Goal: Use online tool/utility: Use online tool/utility

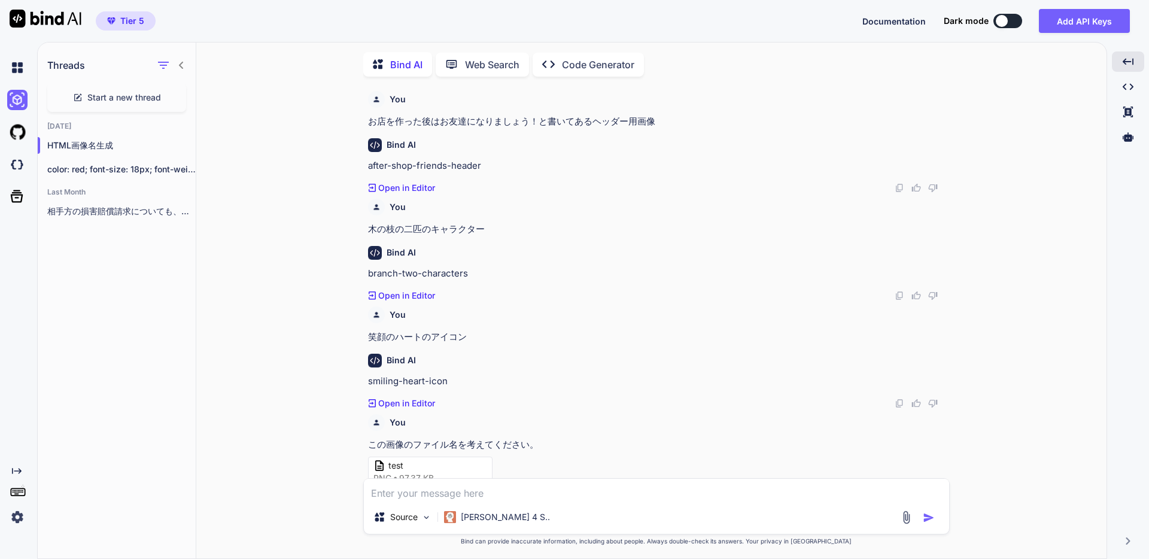
scroll to position [1062, 0]
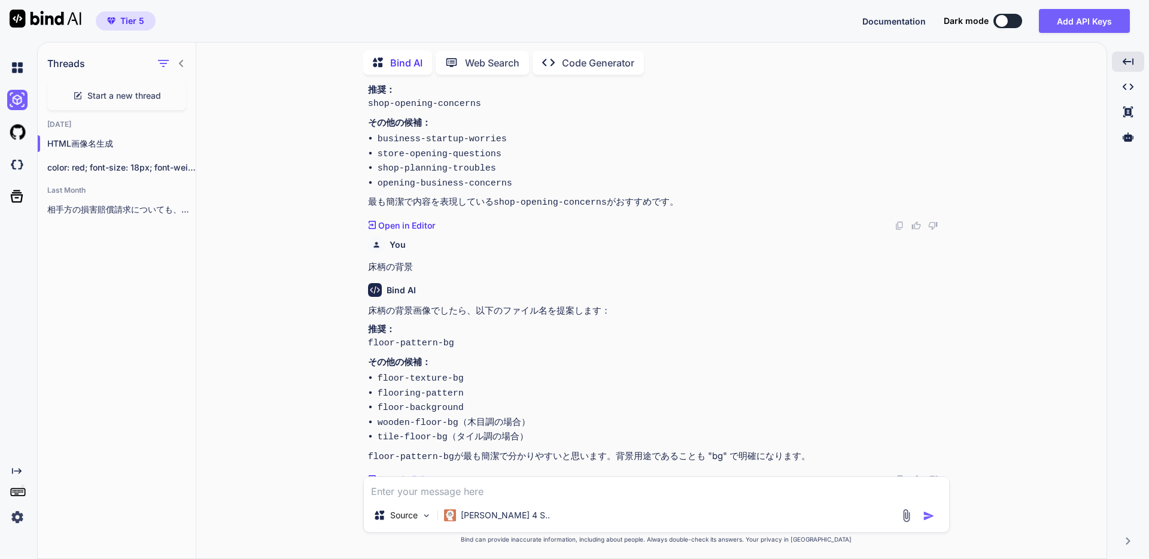
drag, startPoint x: 300, startPoint y: 147, endPoint x: 288, endPoint y: 147, distance: 12.0
click at [300, 147] on div "You お店を作った後はお友達になりましょう！と書いてあるヘッダー用画像 Bind AI after-shop-friends-header Created …" at bounding box center [656, 321] width 900 height 474
click at [179, 164] on icon "button" at bounding box center [182, 167] width 7 height 7
click at [201, 181] on div "Rename and Save" at bounding box center [233, 188] width 117 height 24
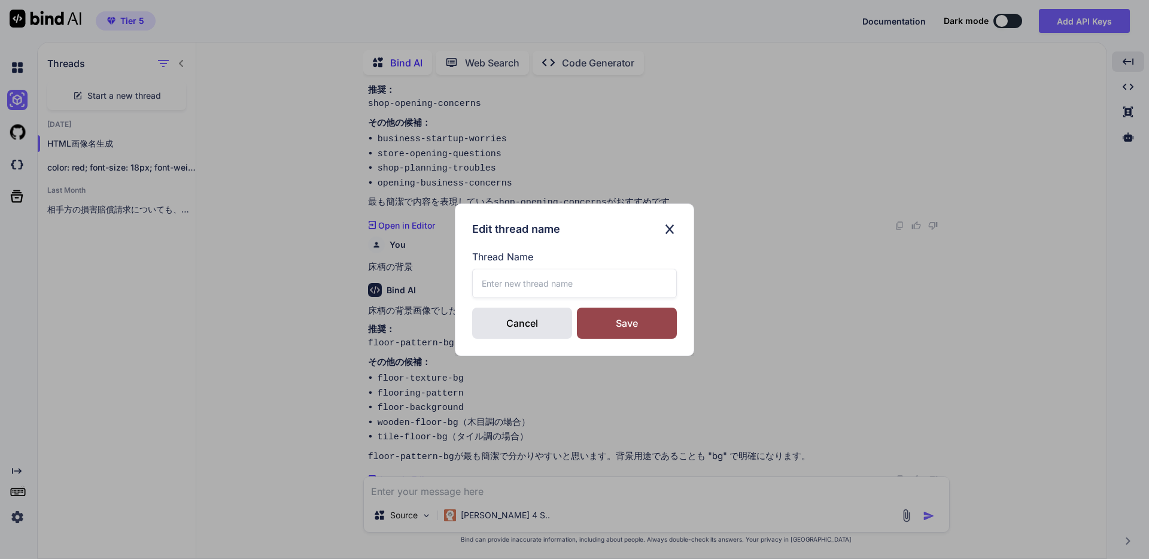
click at [514, 278] on input "text" at bounding box center [574, 283] width 205 height 29
type input "インライン用CSS生成"
click at [635, 323] on div "Save" at bounding box center [627, 322] width 100 height 31
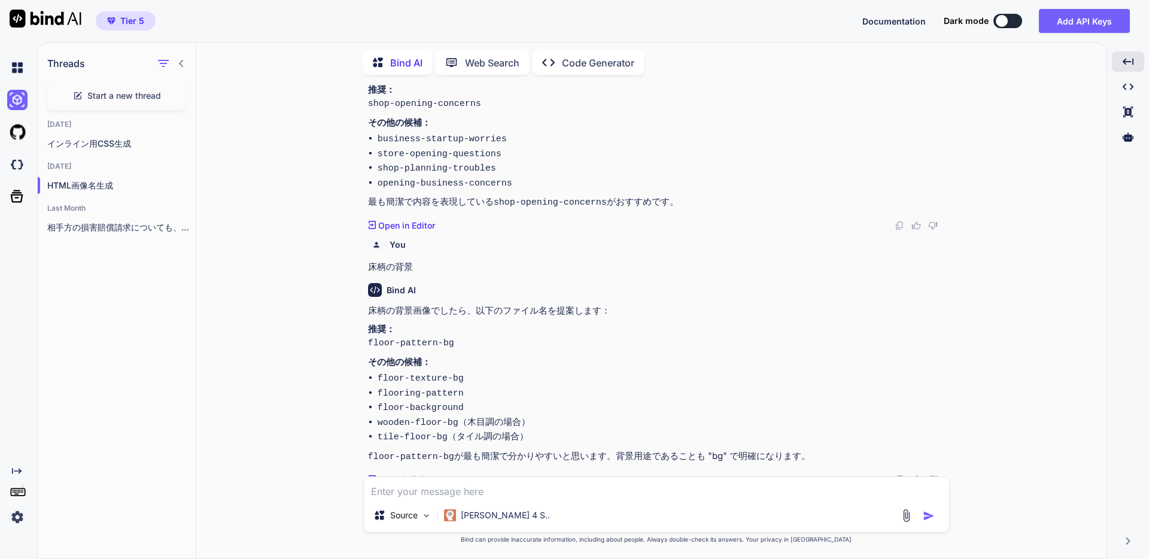
click at [262, 138] on div "You お店を作った後はお友達になりましょう！と書いてあるヘッダー用画像 Bind AI after-shop-friends-header Created …" at bounding box center [656, 321] width 900 height 474
click at [133, 90] on span "Start a new thread" at bounding box center [124, 96] width 74 height 12
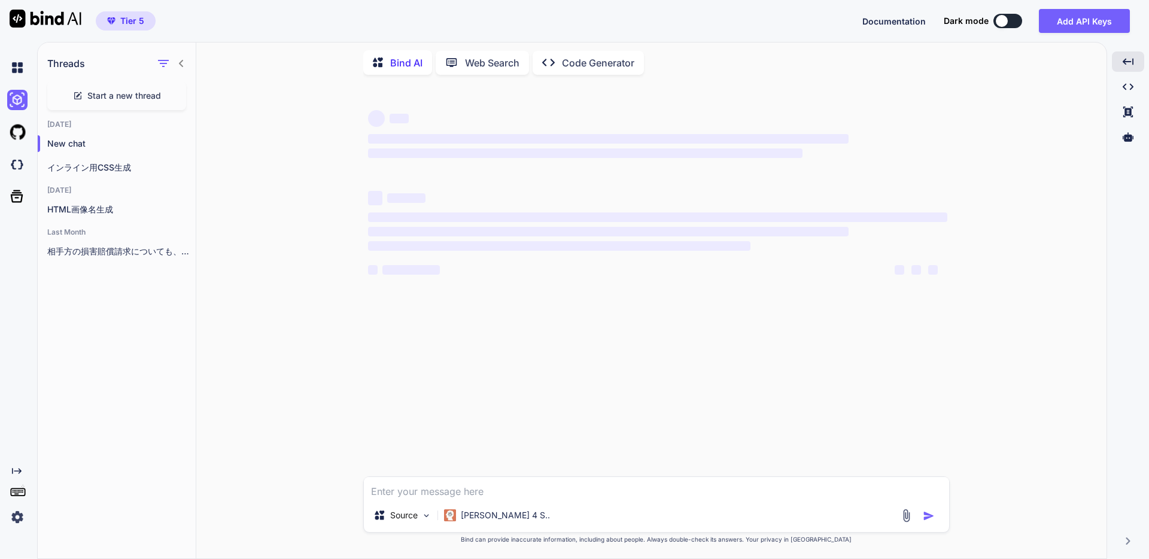
scroll to position [0, 0]
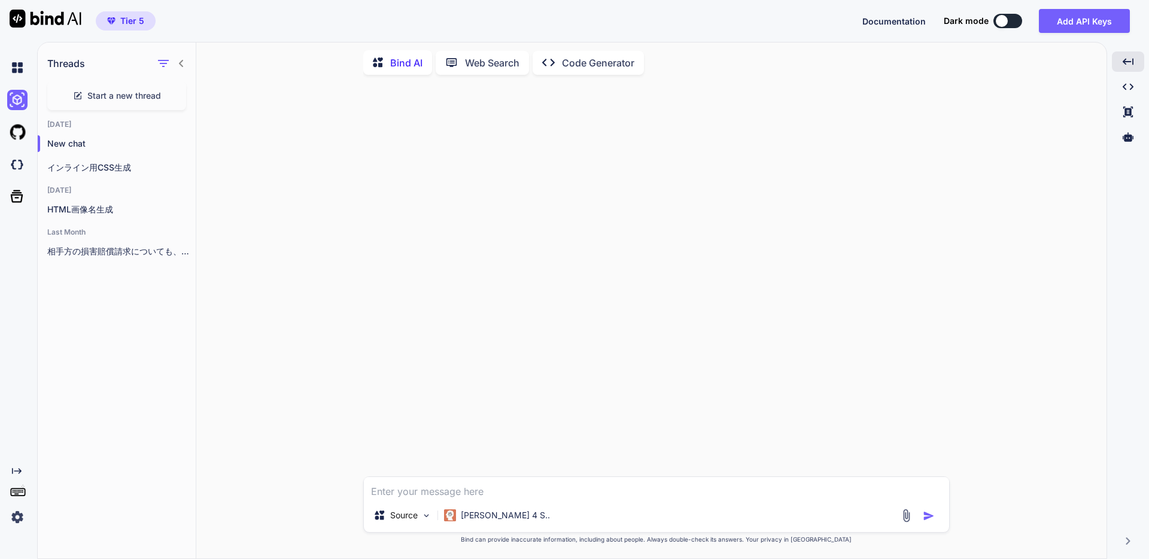
click at [431, 493] on textarea at bounding box center [656, 488] width 585 height 22
type textarea "す"
type textarea "W"
click at [577, 62] on p "Code Generator" at bounding box center [598, 63] width 72 height 14
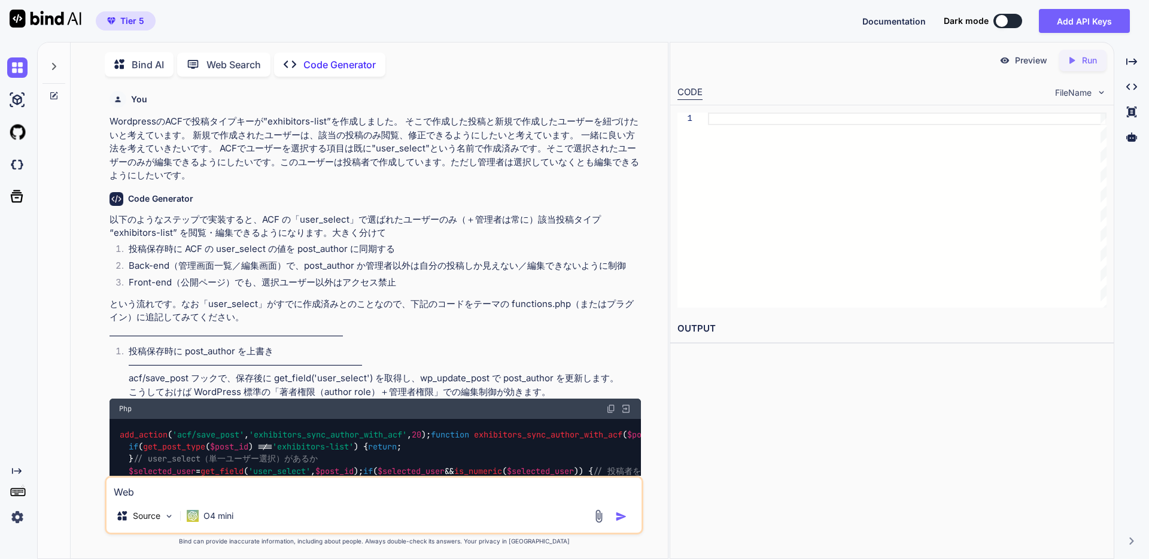
scroll to position [5, 0]
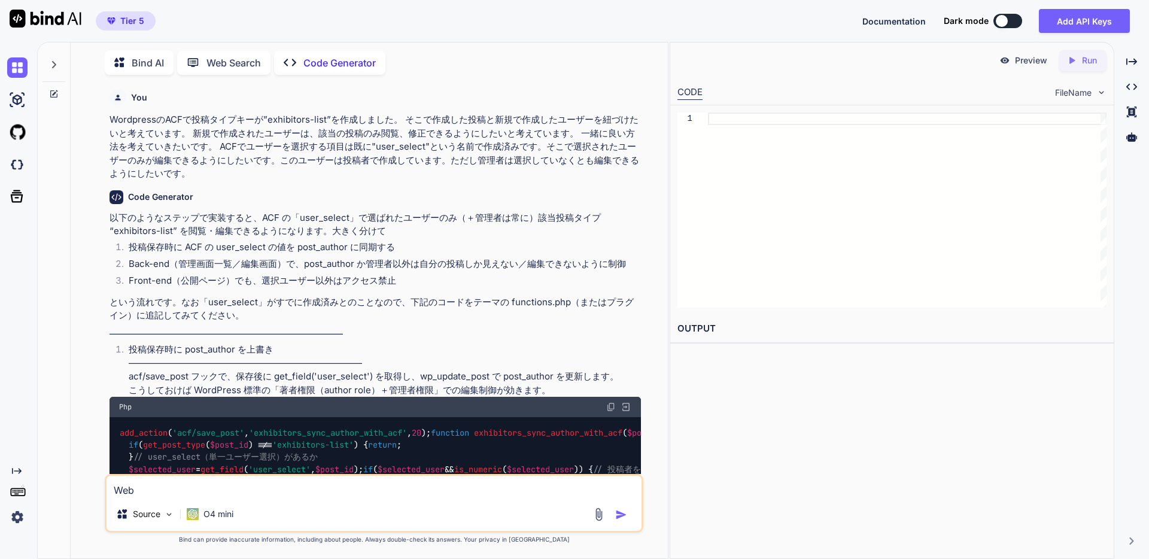
click at [56, 69] on div at bounding box center [53, 61] width 23 height 41
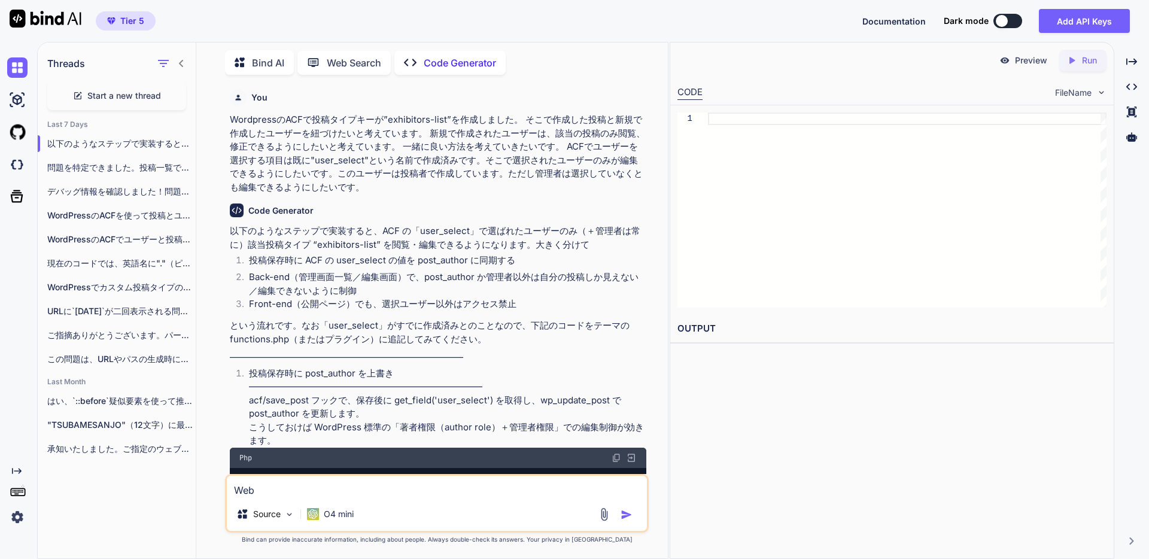
click at [120, 92] on span "Start a new thread" at bounding box center [124, 96] width 74 height 12
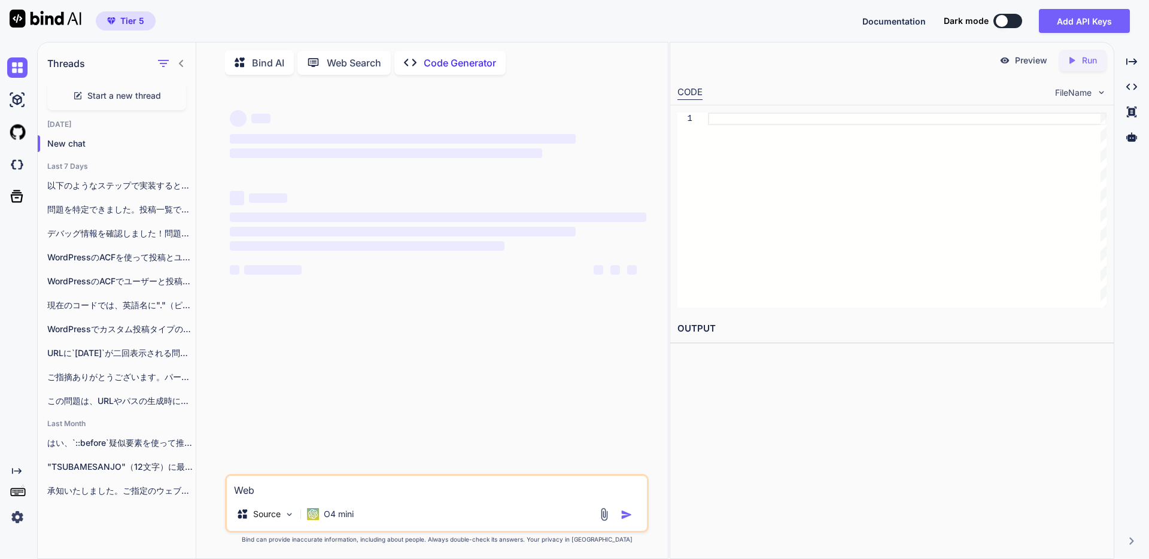
type textarea "x"
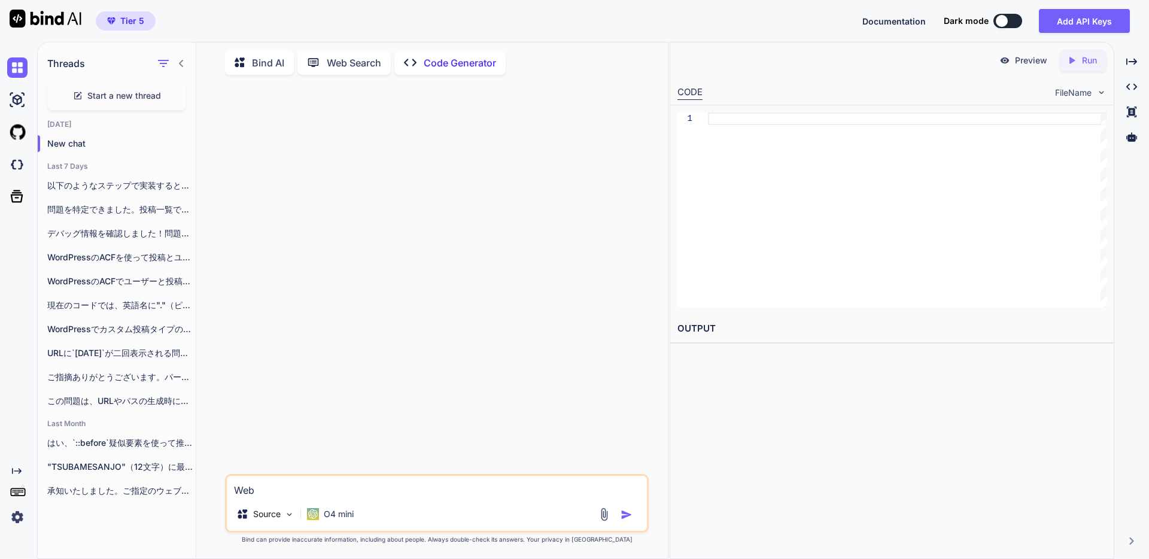
click at [283, 489] on textarea "Web" at bounding box center [437, 487] width 420 height 22
type textarea "P"
type textarea "x"
type textarea "PC"
type textarea "x"
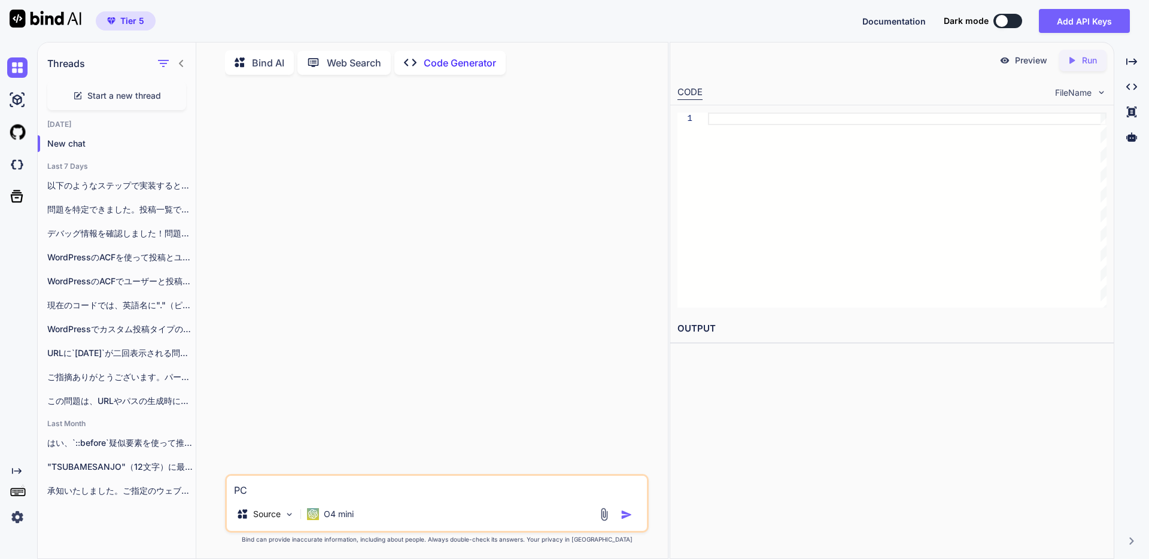
type textarea "PCｄ"
type textarea "x"
type textarea "PC"
type textarea "x"
type textarea "PCｔ"
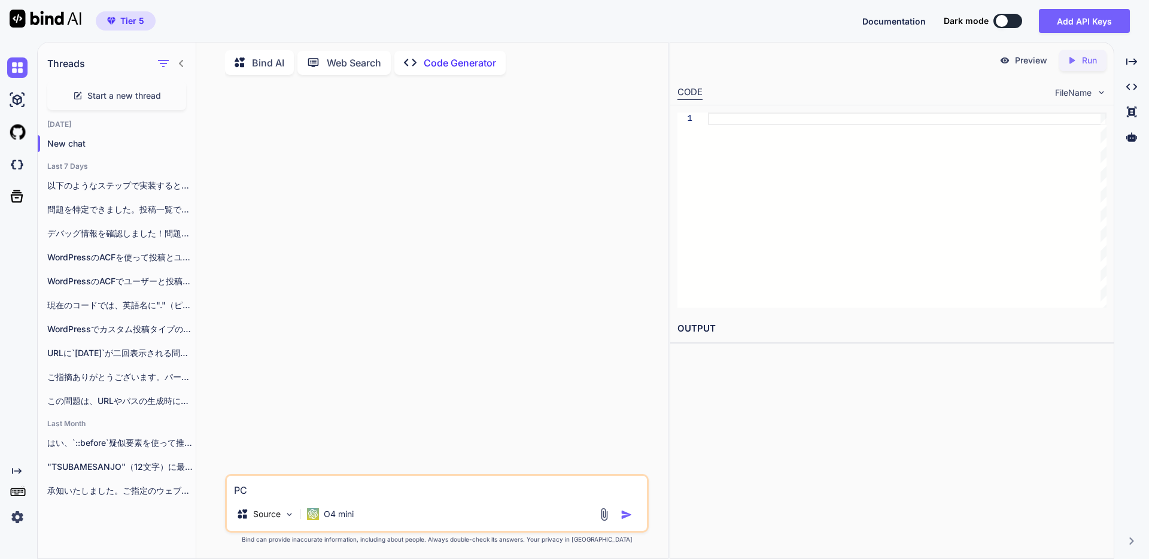
type textarea "x"
type textarea "PCと"
type textarea "x"
type textarea "PCとｓ"
type textarea "x"
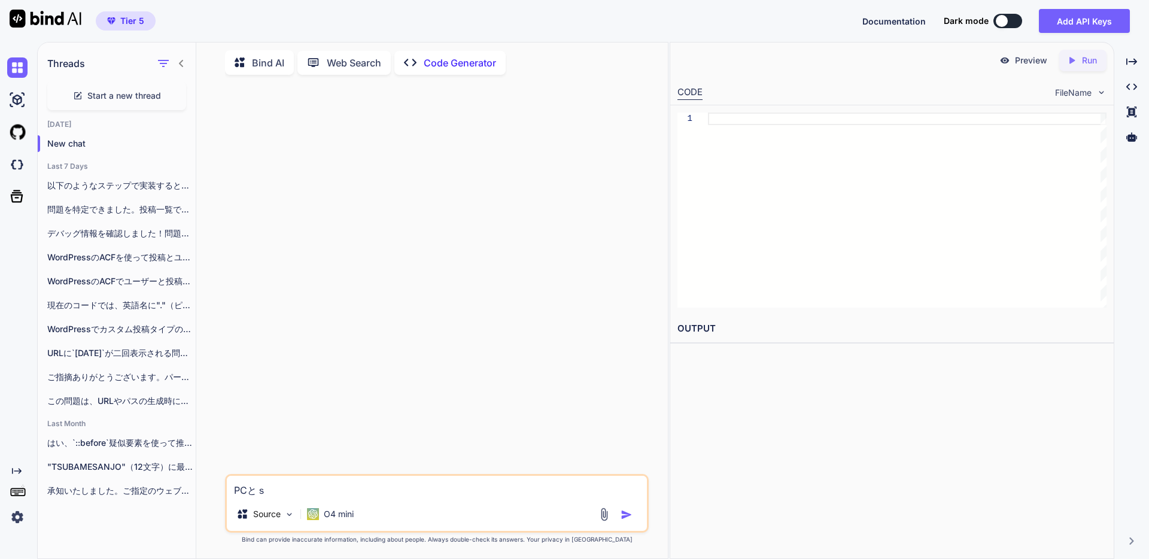
type textarea "PCとす"
type textarea "x"
type textarea "PCとすｍ"
type textarea "x"
type textarea "PCとすま"
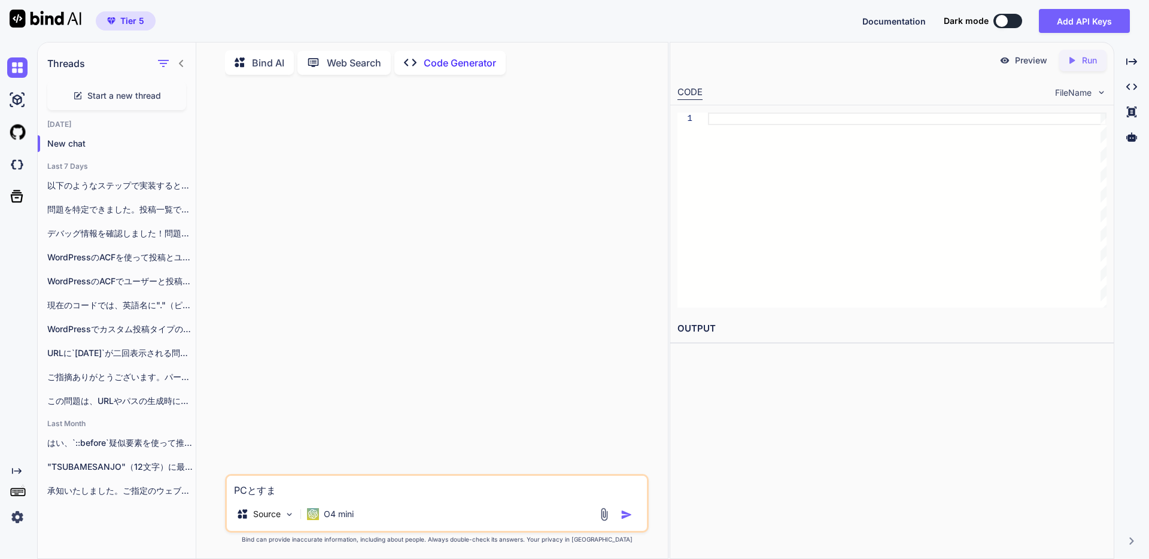
type textarea "x"
type textarea "PCとすまｈ"
type textarea "x"
type textarea "PCとすまほ"
type textarea "x"
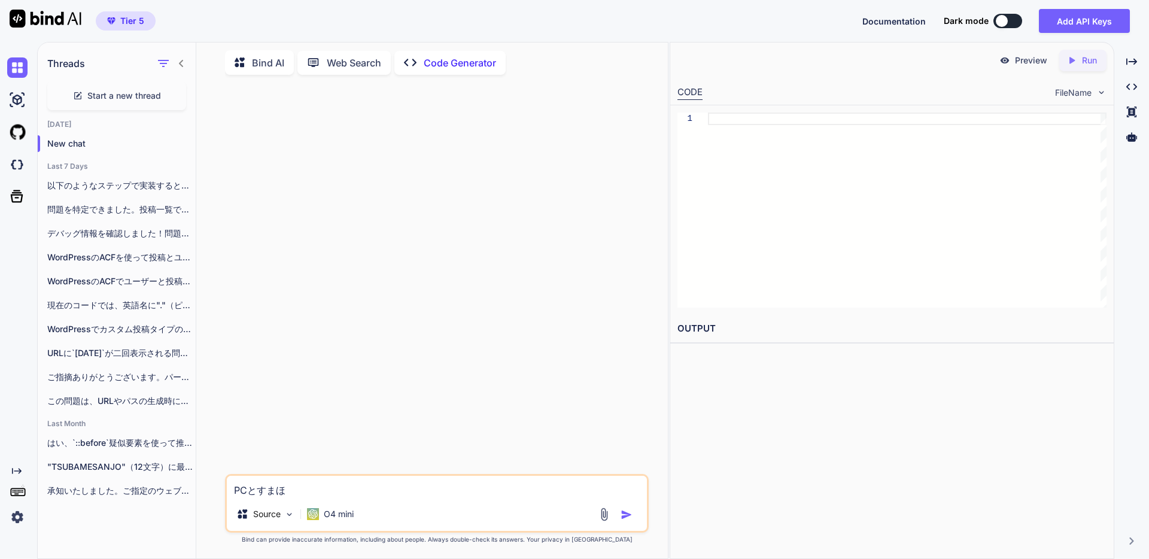
type textarea "PCとスマホ"
type textarea "x"
type textarea "PCとスマホｄ"
type textarea "x"
type textarea "PCとスマホで"
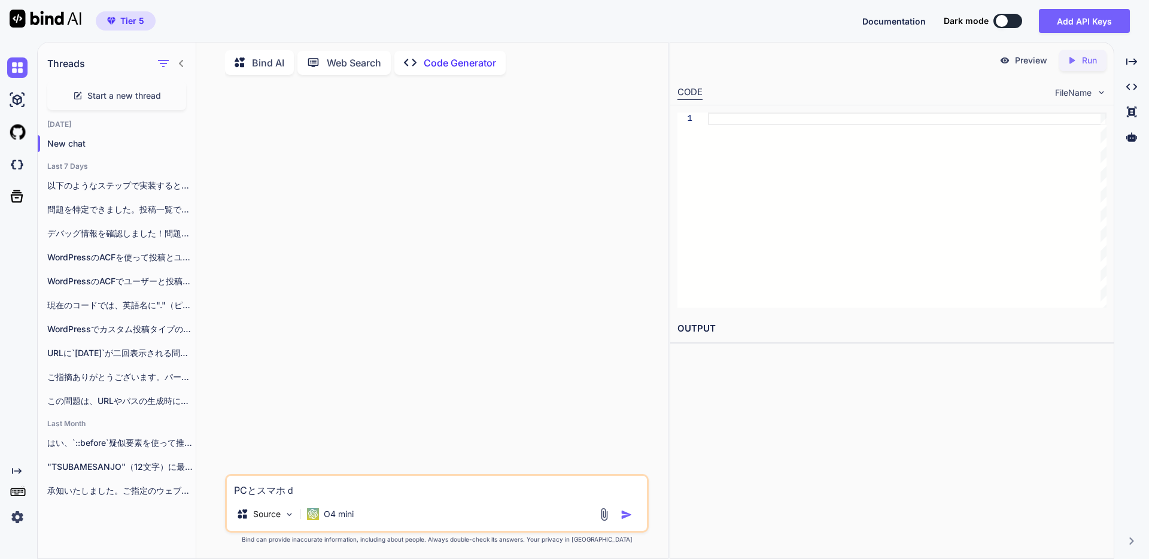
type textarea "x"
type textarea "ｒ"
type textarea "x"
type textarea "れ"
type textarea "x"
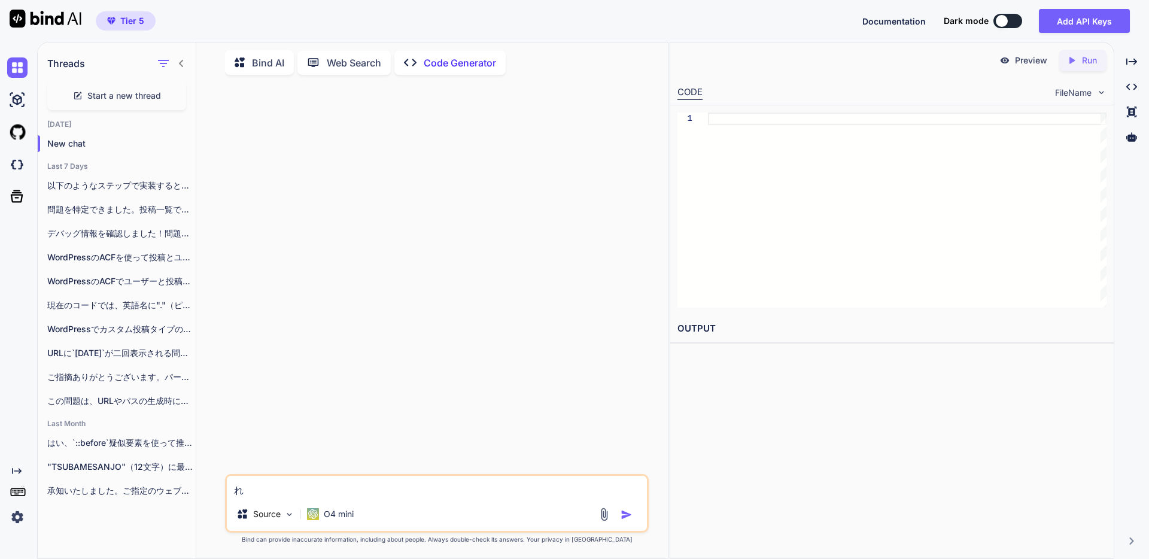
type textarea "れｓ"
type textarea "x"
type textarea "れす"
type textarea "x"
type textarea "れすｐ"
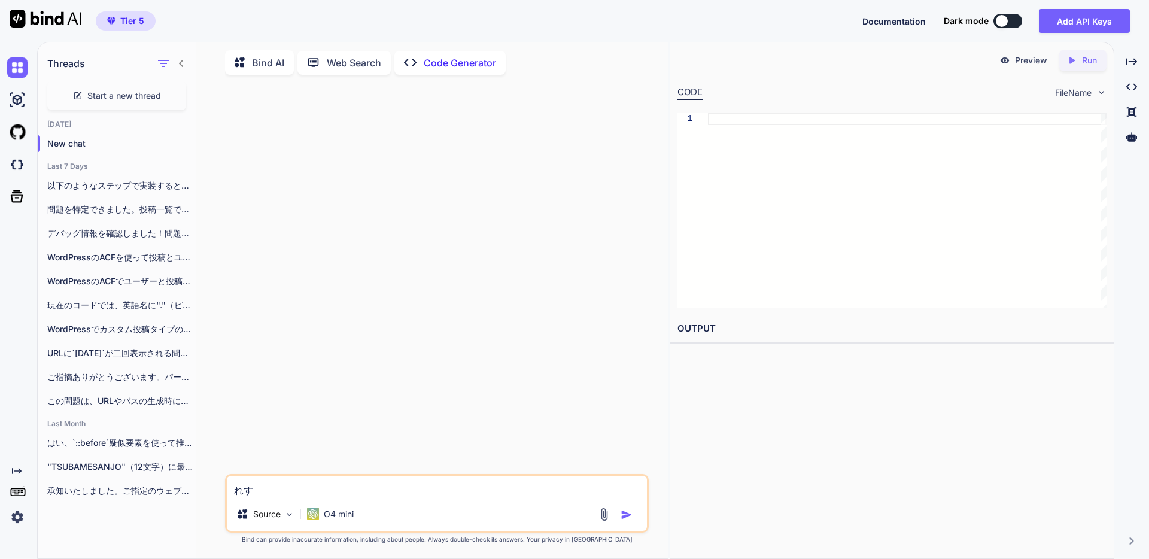
type textarea "x"
type textarea "れすぽ"
type textarea "x"
type textarea "れすぽｎ"
type textarea "x"
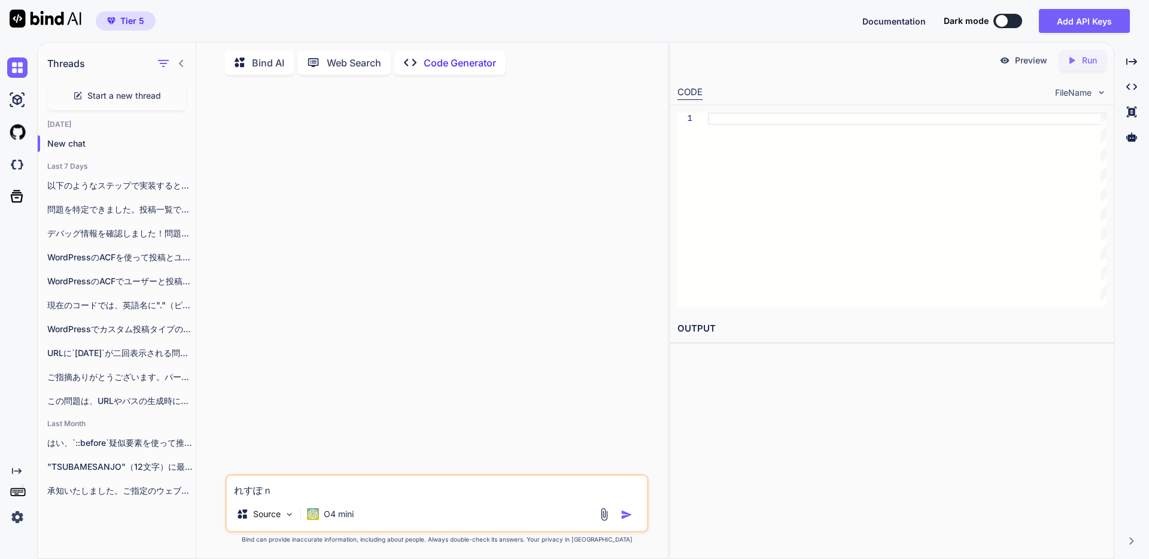
type textarea "れすぽん"
type textarea "x"
type textarea "れすぽんｓ"
type textarea "x"
type textarea "れすぽんｓｈ"
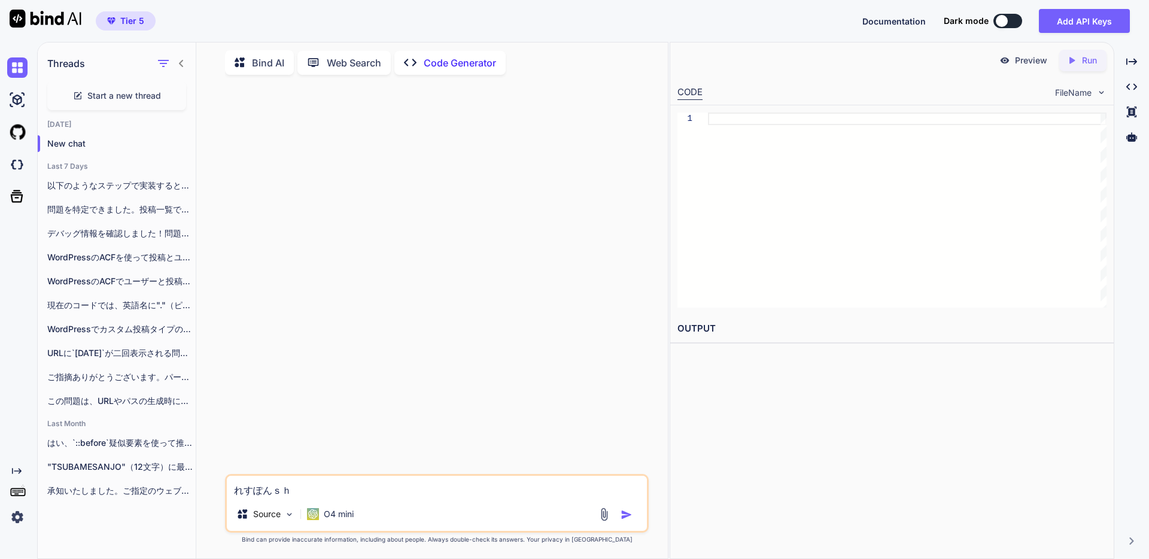
type textarea "x"
type textarea "れすぽんし"
type textarea "x"
type textarea "れすぽんしｂ"
type textarea "x"
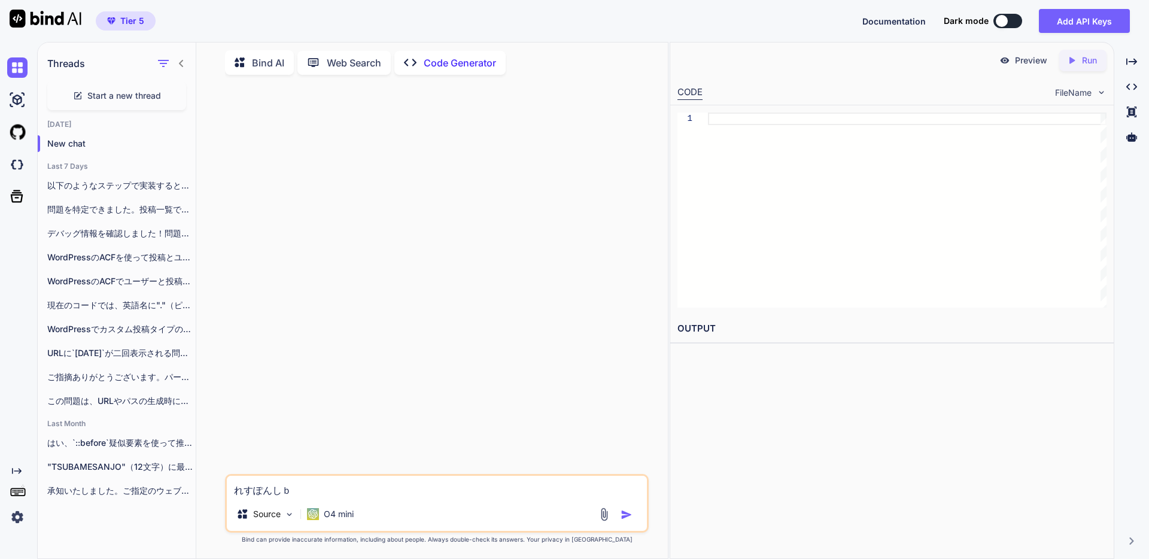
type textarea "れすぽんしぶ"
type textarea "x"
type textarea "レスポンシブ時"
type textarea "x"
type textarea "レスポンシブデザイン"
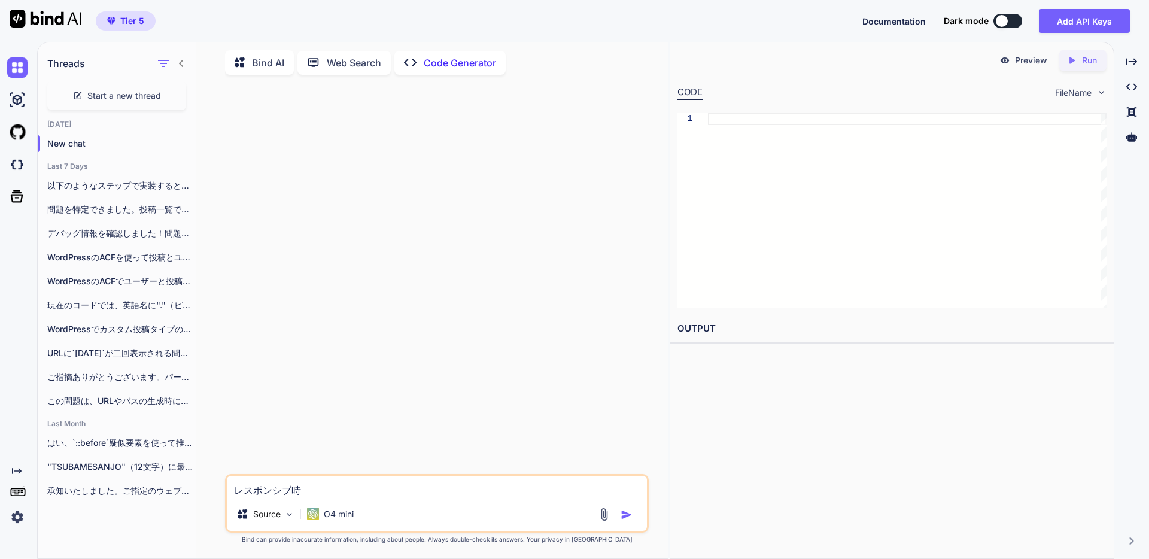
type textarea "x"
type textarea "レスポンシブデザインｄ"
type textarea "x"
type textarea "レスポンシブデザインで"
type textarea "x"
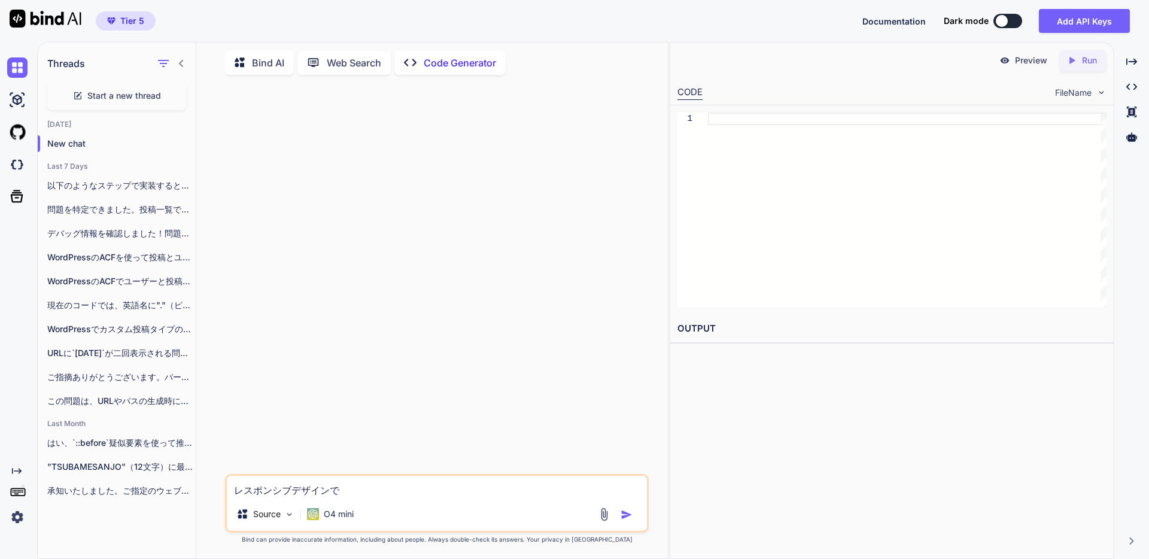
type textarea "レスポンシブデザインで、"
type textarea "x"
type textarea "レスポンシブデザインで、P"
type textarea "x"
type textarea "レスポンシブデザインで、PC"
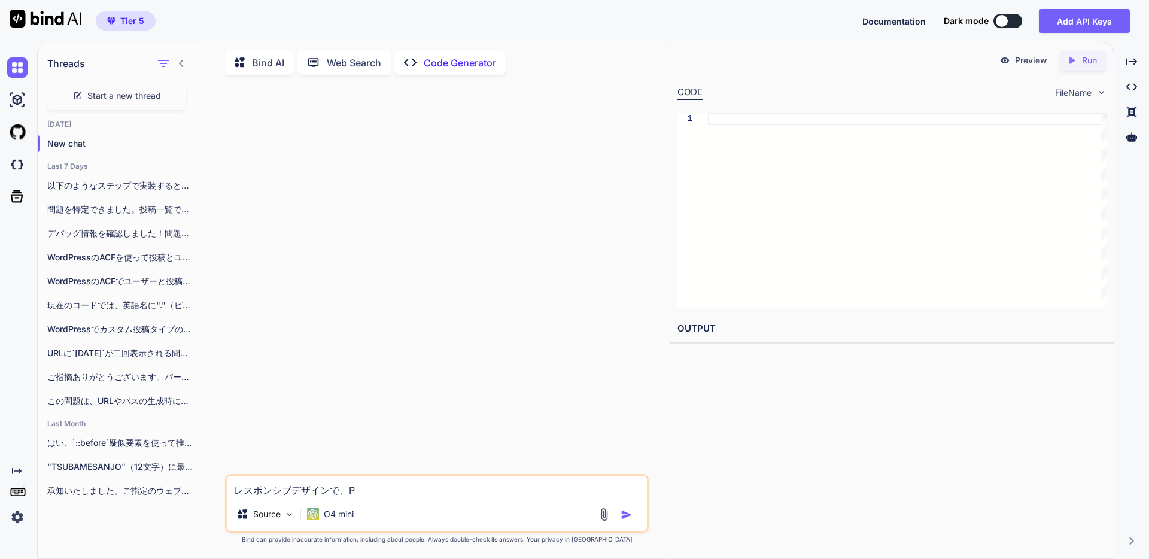
type textarea "x"
type textarea "レスポンシブデザインで、PCｆ"
type textarea "x"
type textarea "レスポンシブデザインで、PCふぁ"
type textarea "x"
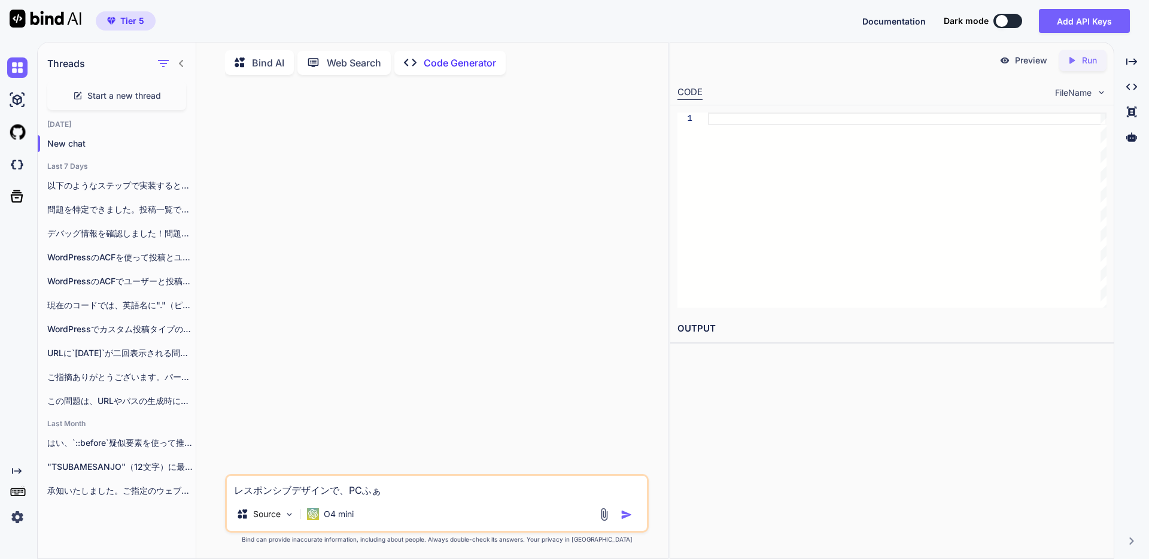
type textarea "レスポンシブデザインで、PCふぁー"
type textarea "x"
type textarea "レスポンシブデザインで、PCふぁーｓ"
type textarea "x"
type textarea "レスポンシブデザインで、PCふぁーす"
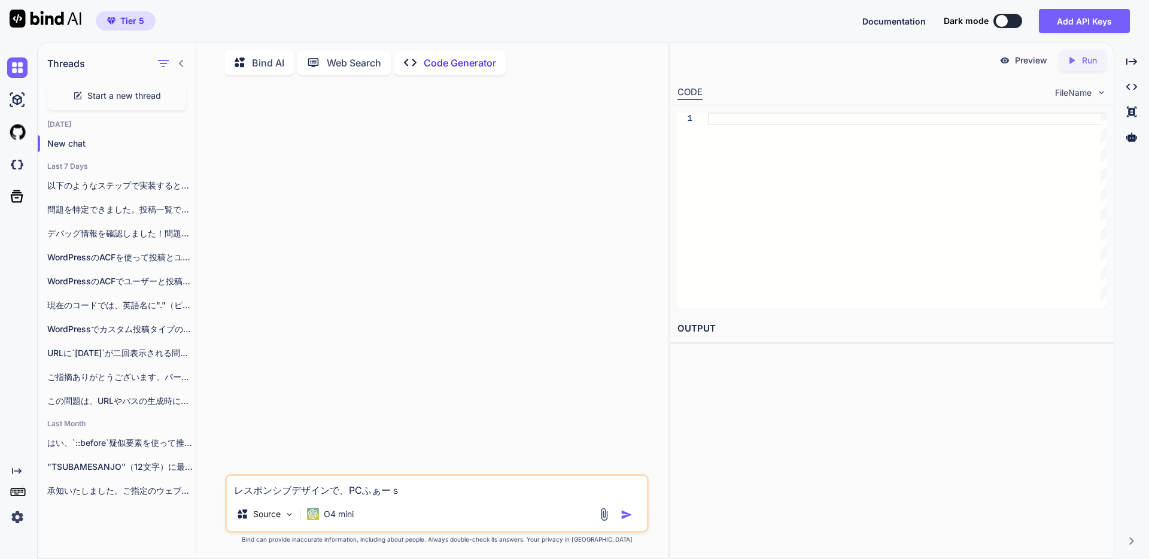
type textarea "x"
type textarea "レスポンシブデザインで、PCふぁーすｔ"
type textarea "x"
type textarea "レスポンシブデザインで、PCふぁーすと"
type textarea "x"
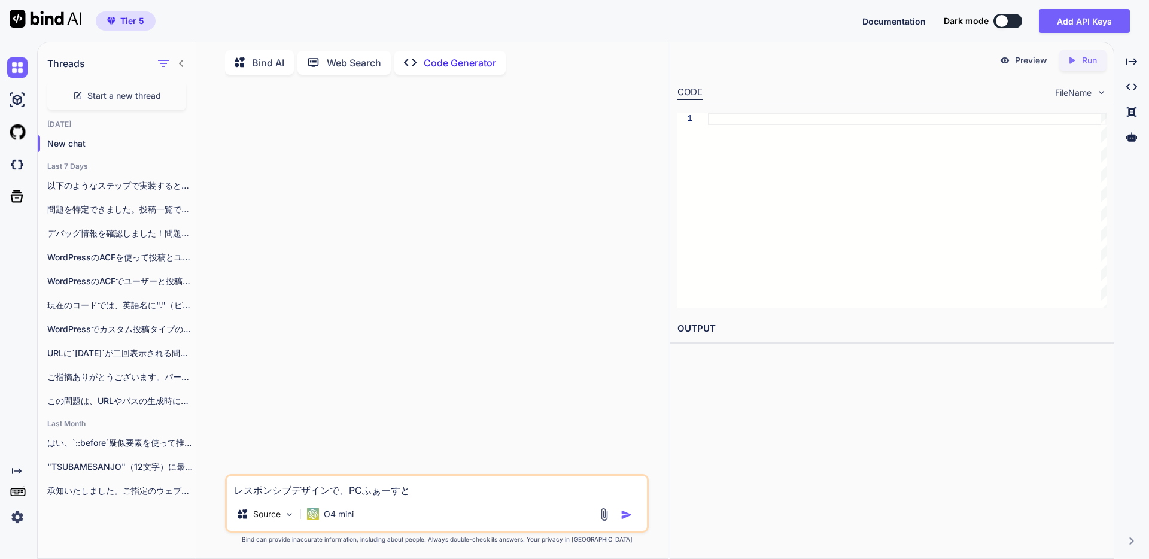
type textarea "レスポンシブデザインで、PCふぁーすとｄ"
type textarea "x"
type textarea "レスポンシブデザインで、PCふぁーすとで"
type textarea "x"
type textarea "レスポンシブデザインで、PCファーストで"
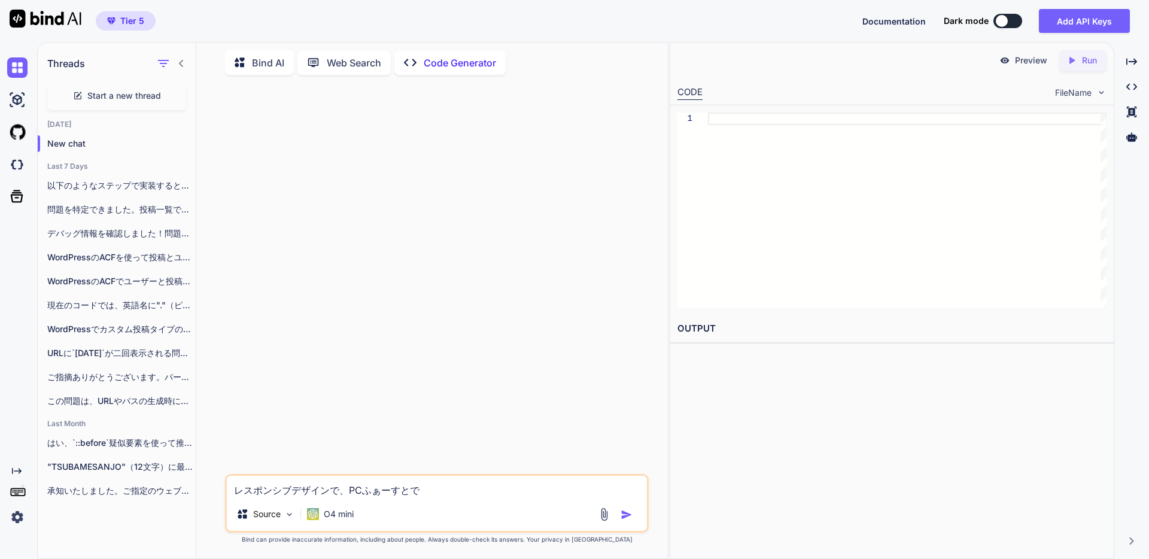
type textarea "x"
type textarea "レスポンシブデザインで、PCファーストであ"
type textarea "x"
type textarea "レスポンシブデザインで、PCファーストで"
type textarea "x"
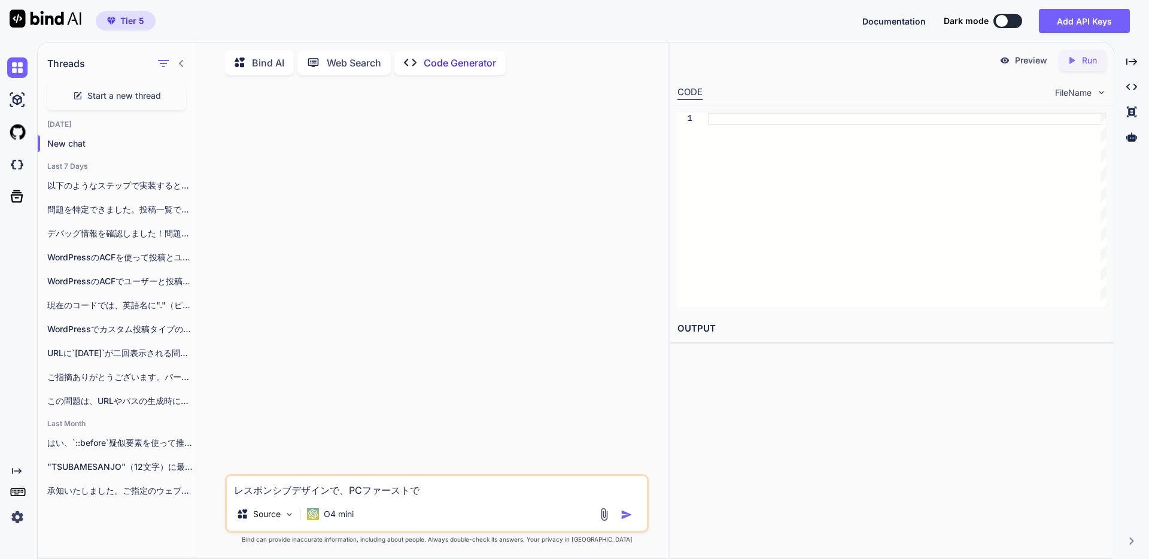
type textarea "レスポンシブデザインで、PCファーストでｋ"
type textarea "x"
type textarea "レスポンシブデザインで、PCファーストでか"
type textarea "x"
type textarea "レスポンシブデザインで、PCファーストでかｎ"
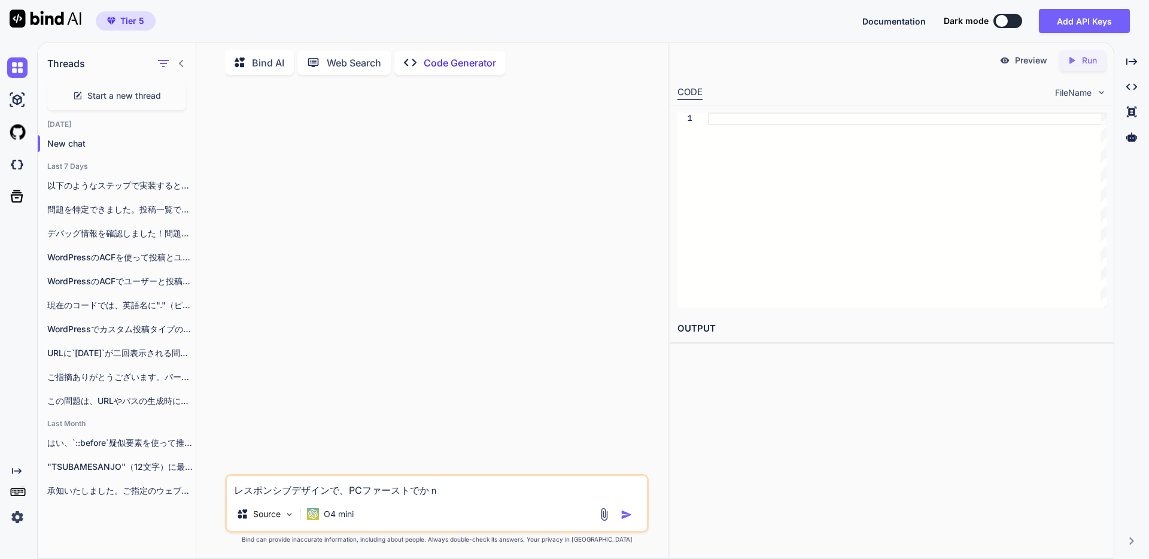
type textarea "x"
type textarea "レスポンシブデザインで、PCファーストでかん"
type textarea "x"
type textarea "レスポンシブデザインで、PCファーストでかんｇ"
type textarea "x"
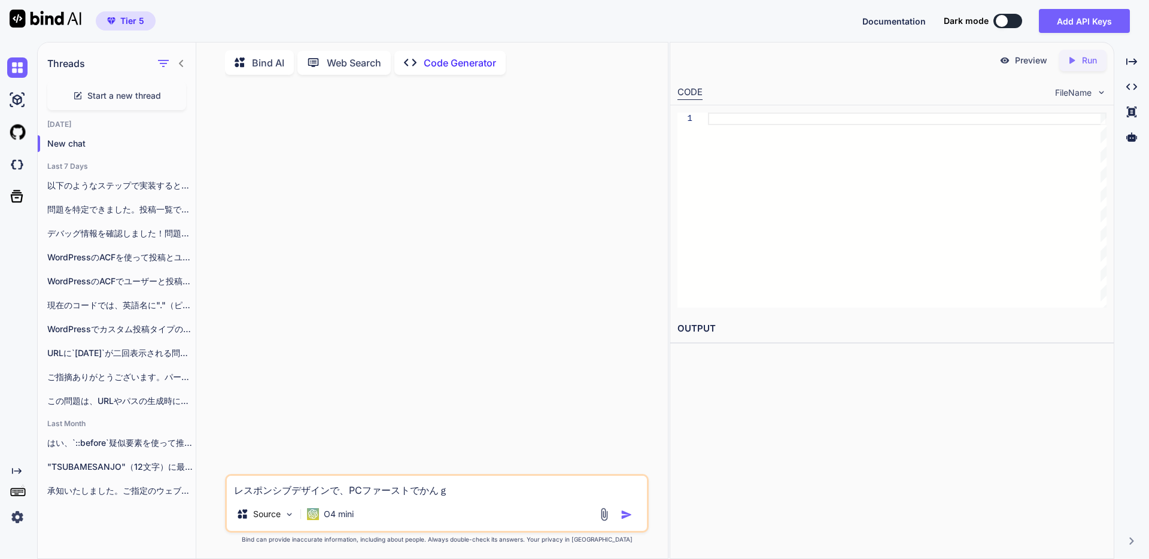
type textarea "レスポンシブデザインで、PCファーストでかんが"
type textarea "x"
type textarea "レスポンシブデザインで、PCファーストでかんがえ"
type textarea "x"
type textarea "レスポンシブデザインで、PCファーストでかんがえｔ"
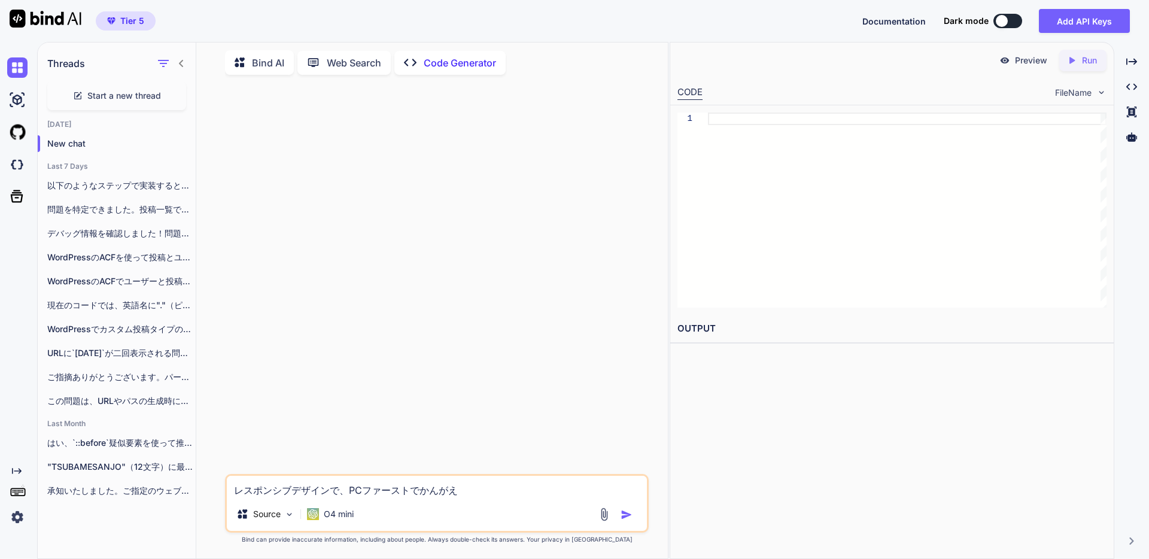
type textarea "x"
type textarea "レスポンシブデザインで、PCファーストでかんがえた"
type textarea "x"
type textarea "レスポンシブデザインで、PCファーストでかんがえたｂ"
type textarea "x"
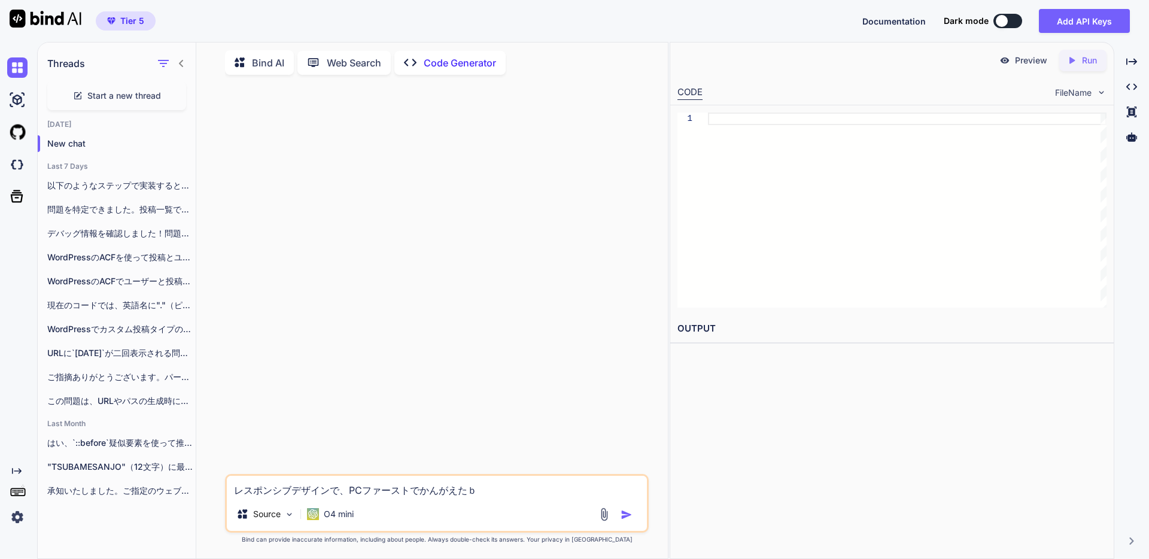
type textarea "レスポンシブデザインで、PCファーストでかんがえたば"
type textarea "x"
type textarea "レスポンシブデザインで、PCファーストでかんがえたばい"
type textarea "x"
type textarea "レスポンシブデザインで、PCファーストでかんがえたば"
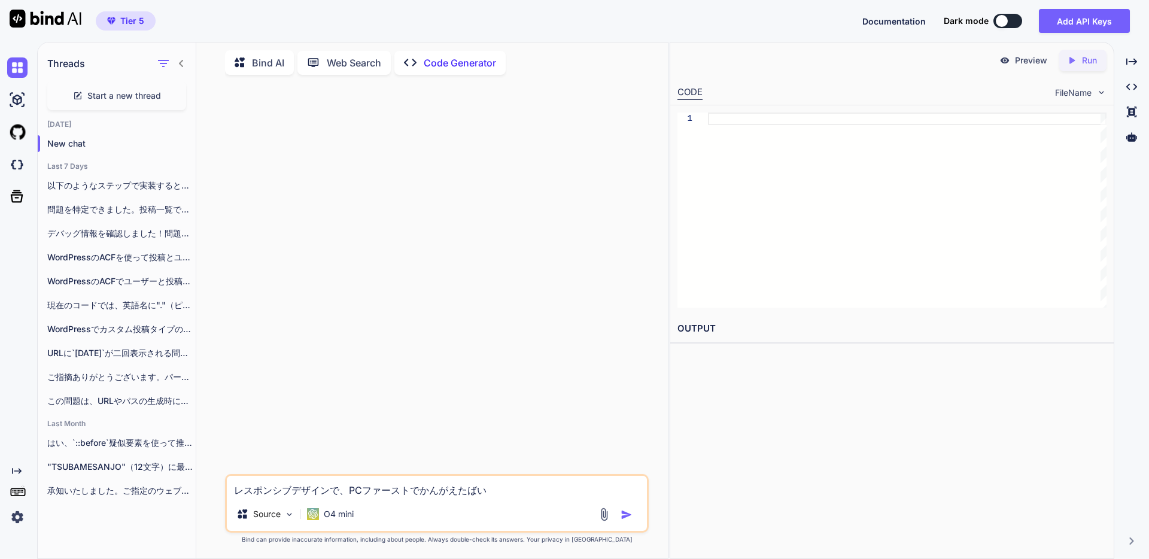
type textarea "x"
type textarea "レスポンシブデザインで、PCファーストでかんがえたばあ"
type textarea "x"
type textarea "レスポンシブデザインで、PCファーストでかんがえたばあい"
type textarea "x"
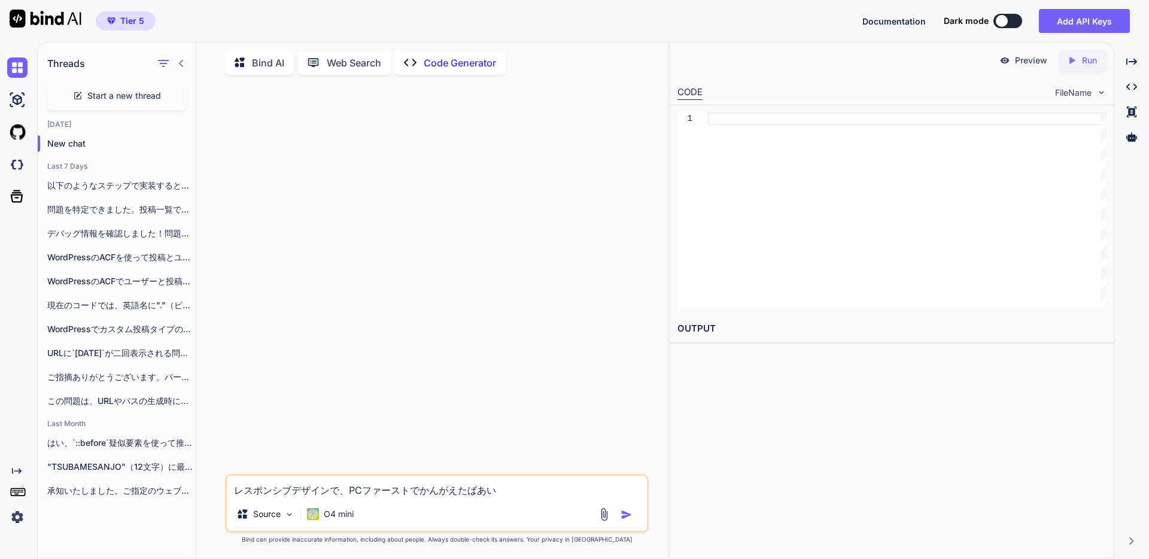
type textarea "レスポンシブデザインで、PCファーストで考えた場合"
type textarea "x"
type textarea "レスポンシブデザインで、PCファーストで考えた場合、"
type textarea "x"
type textarea "レスポンシブデザインで、PCファーストで考えた場合、ｓ"
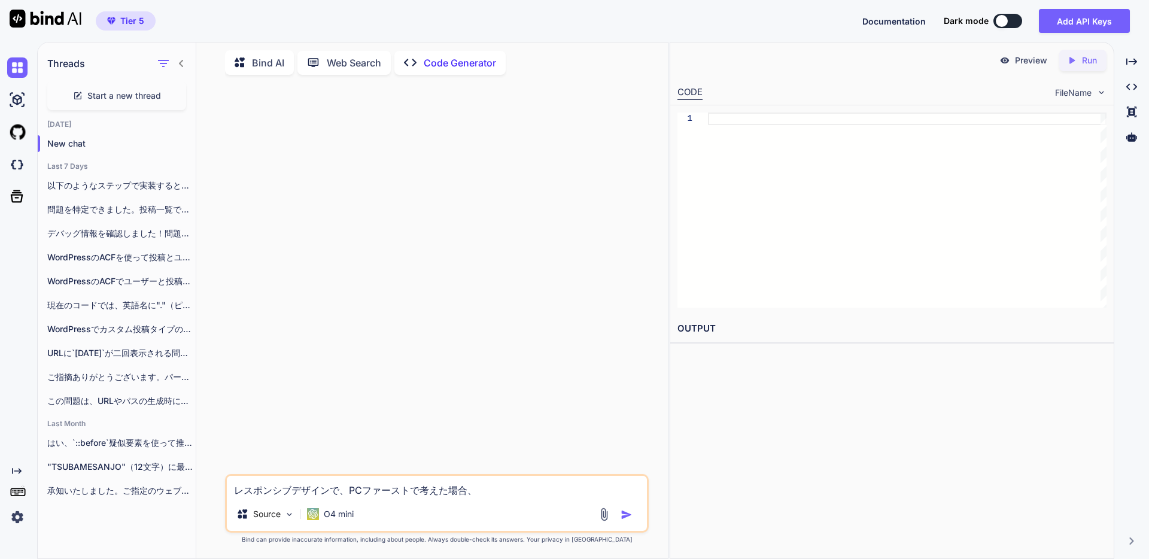
type textarea "x"
type textarea "レスポンシブデザインで、PCファーストで考えた場合、す"
type textarea "x"
type textarea "レスポンシブデザインで、PCファーストで考えた場合、"
type textarea "x"
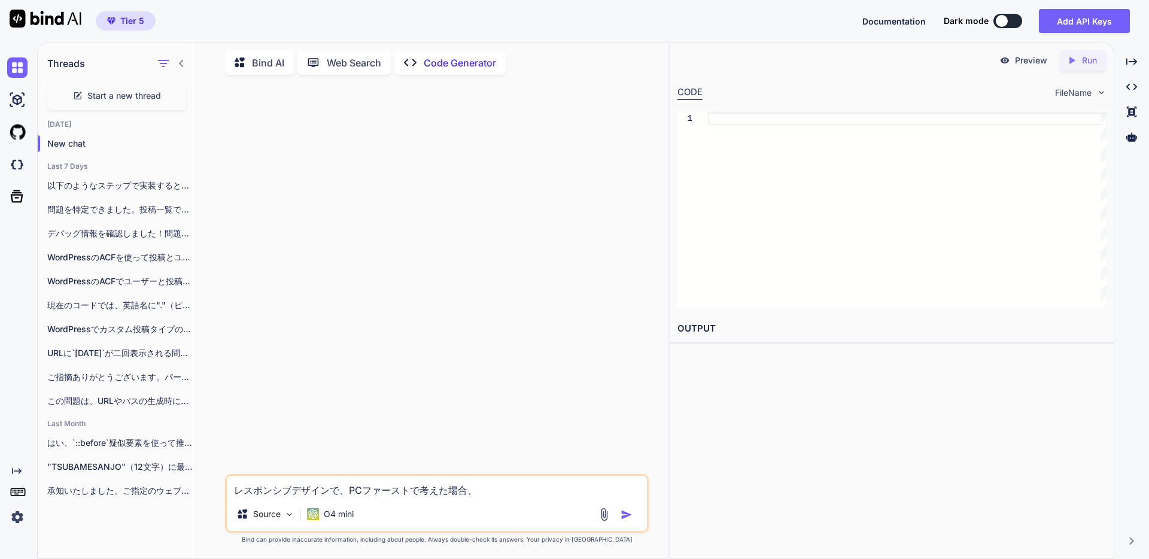
type textarea "レスポンシブデザインで、PCファーストで考えた場合、ｍ"
type textarea "x"
type textarea "レスポンシブデザインで、PCファーストで考えた場合、も"
type textarea "x"
type textarea "レスポンシブデザインで、PCファーストで考えた場合、もｂ"
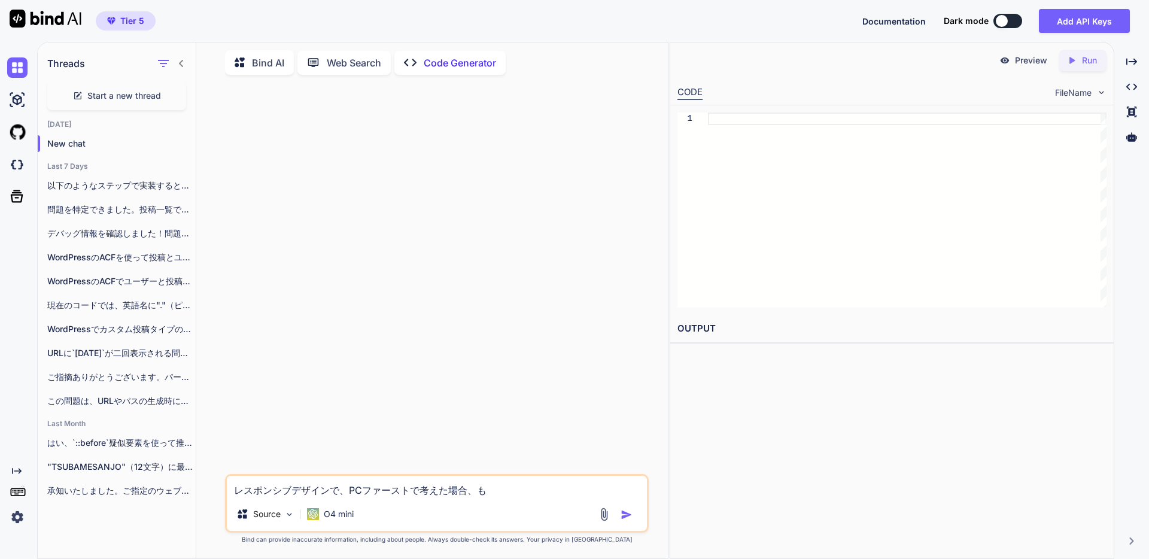
type textarea "x"
type textarea "レスポンシブデザインで、PCファーストで考えた場合、もば"
type textarea "x"
type textarea "レスポンシブデザインで、PCファーストで考えた場合、もばい"
type textarea "x"
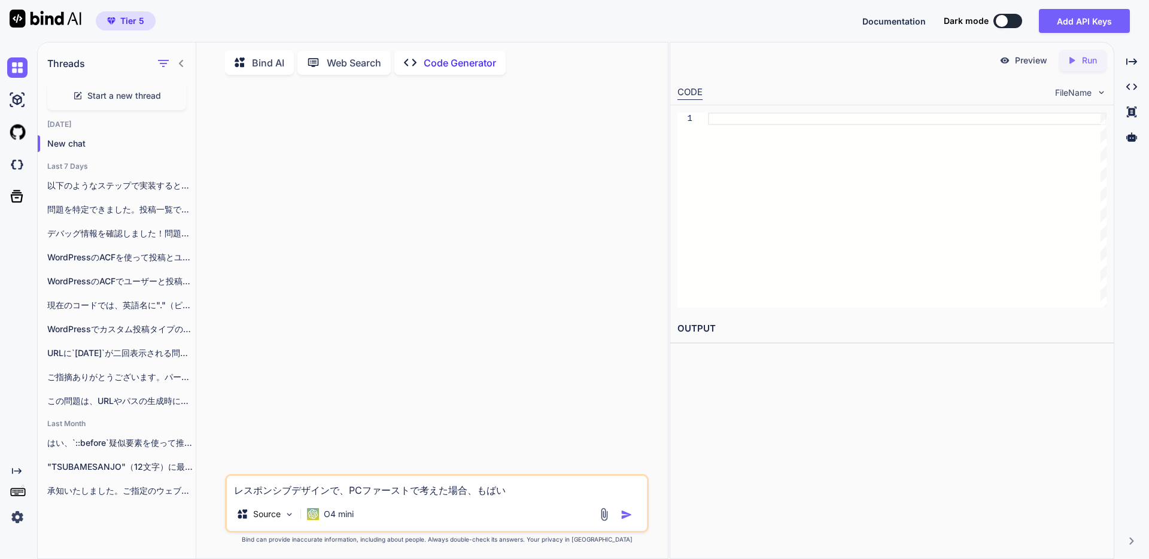
type textarea "レスポンシブデザインで、PCファーストで考えた場合、もばいｒ"
type textarea "x"
type textarea "レスポンシブデザインで、PCファーストで考えた場合、もばいる"
type textarea "x"
type textarea "レスポンシブデザインで、PCファーストで考えた場合、もばいるｄ"
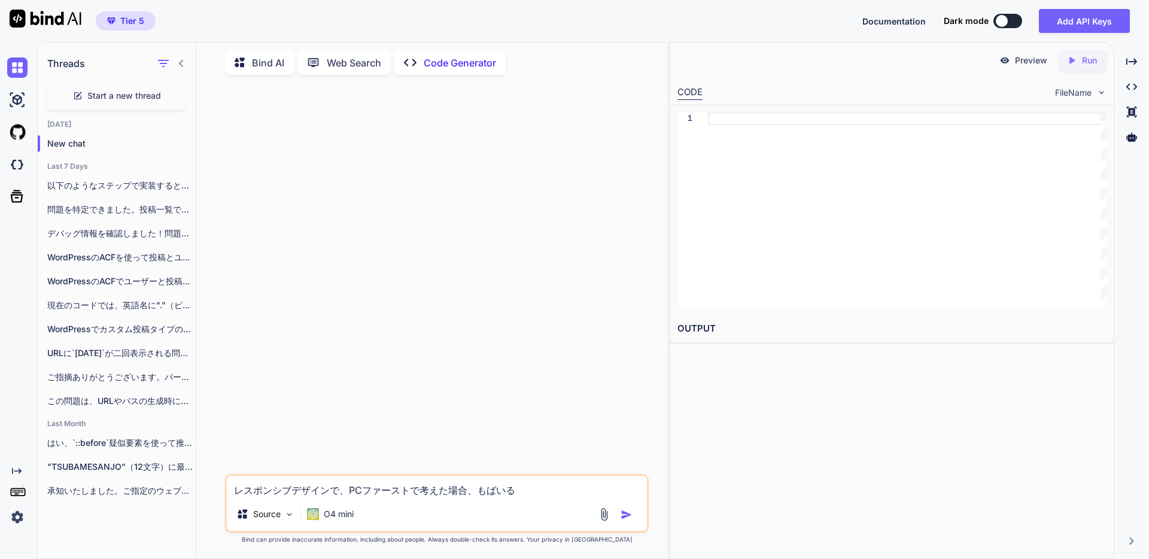
type textarea "x"
type textarea "レスポンシブデザインで、PCファーストで考えた場合、もばいるで"
type textarea "x"
type textarea "レスポンシブデザインで、PCファーストで考えた場合、モバイルで"
type textarea "x"
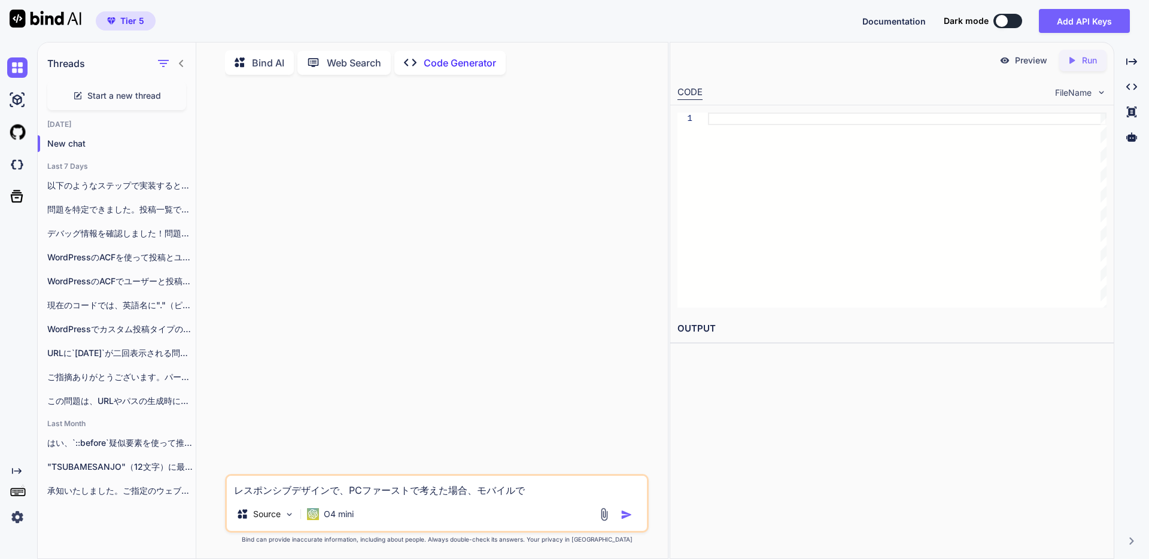
type textarea "レスポンシブデザインで、PCファーストで考えた場合、モバイルでｋ"
type textarea "x"
type textarea "レスポンシブデザインで、PCファーストで考えた場合、モバイルでか"
type textarea "x"
type textarea "レスポンシブデザインで、PCファーストで考えた場合、モバイルでかい"
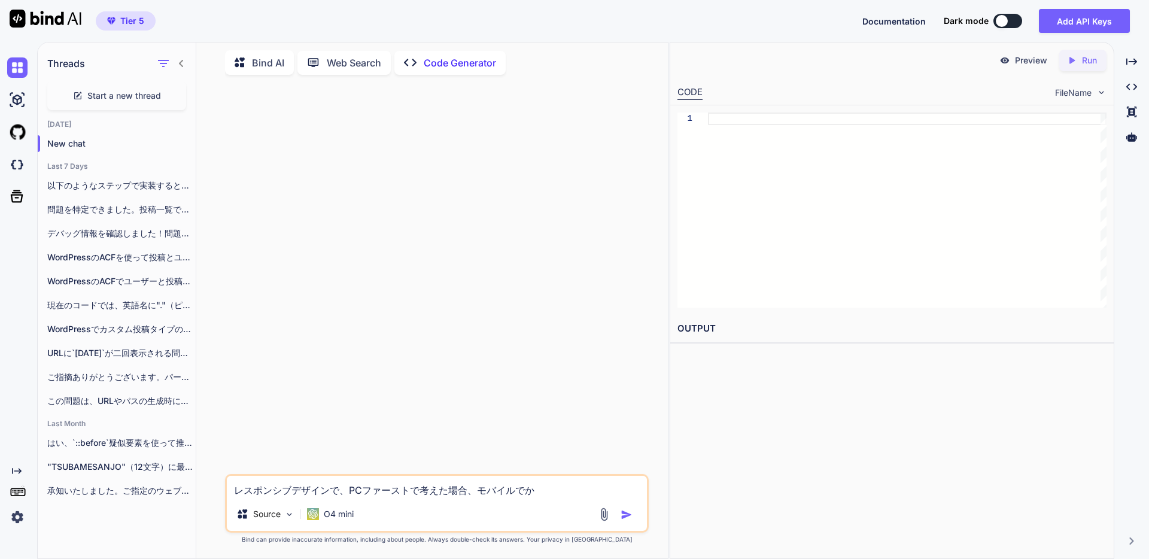
type textarea "x"
type textarea "レスポンシブデザインで、PCファーストで考えた場合、モバイルでかいｇ"
type textarea "x"
type textarea "レスポンシブデザインで、PCファーストで考えた場合、モバイルでかいｇｙ"
type textarea "x"
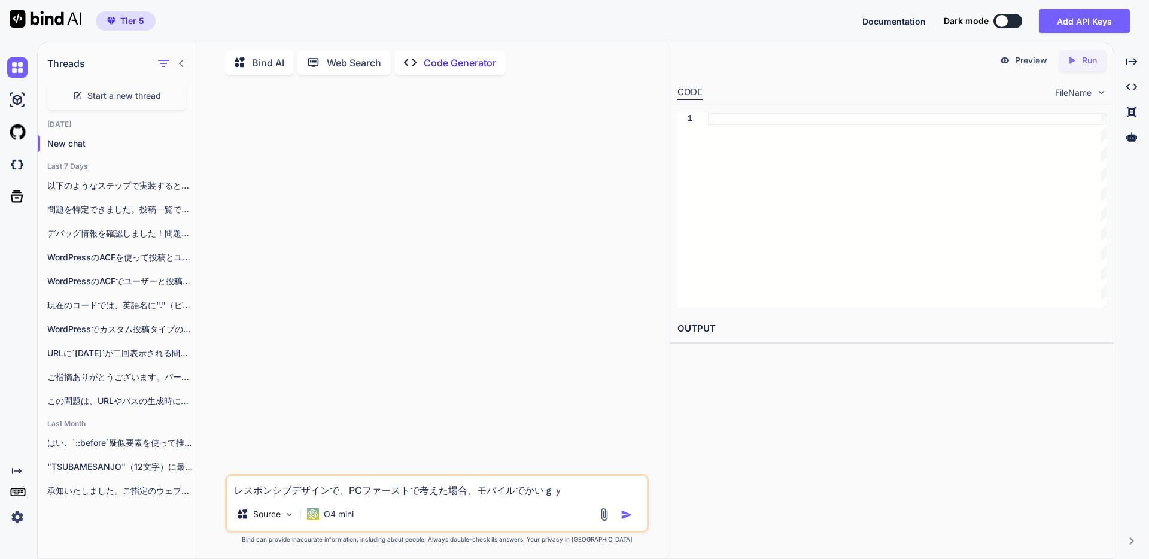
type textarea "レスポンシブデザインで、PCファーストで考えた場合、モバイルでかいぎゅ"
type textarea "x"
type textarea "レスポンシブデザインで、PCファーストで考えた場合、モバイルでかいぎ"
type textarea "x"
type textarea "レスポンシブデザインで、PCファーストで考えた場合、モバイルでかい"
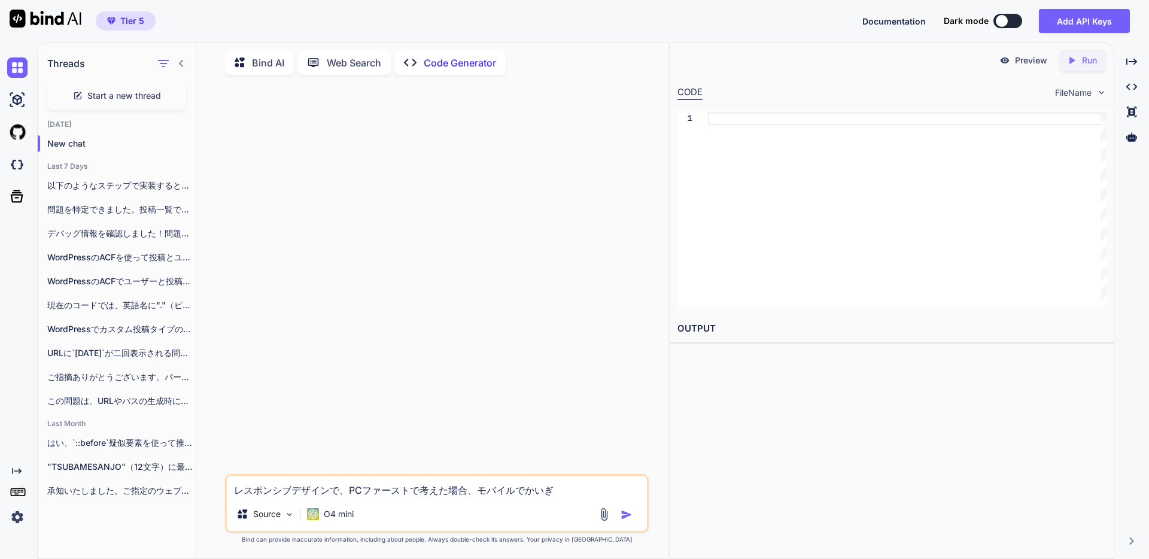
type textarea "x"
type textarea "レスポンシブデザインで、PCファーストで考えた場合、モバイルでかいｇ"
type textarea "x"
type textarea "レスポンシブデザインで、PCファーストで考えた場合、モバイルでかいｇｙ"
type textarea "x"
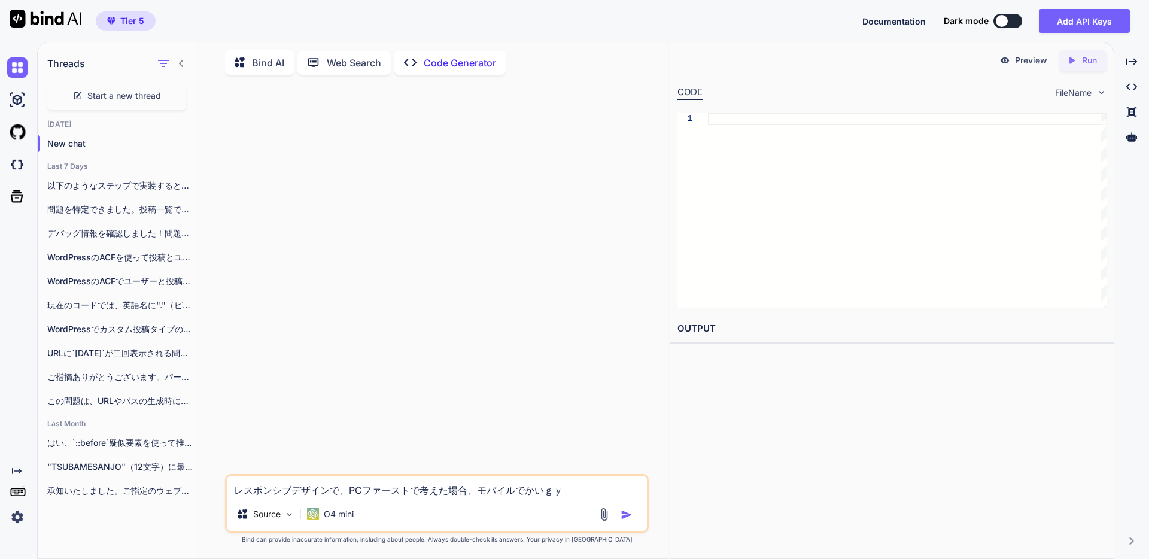
type textarea "レスポンシブデザインで、PCファーストで考えた場合、モバイルでかいぎょ"
type textarea "x"
type textarea "レスポンシブデザインで、PCファーストで考えた場合、モバイルでかいぎょう"
type textarea "x"
type textarea "レスポンシブデザインで、PCファーストで考えた場合、モバイルで改行"
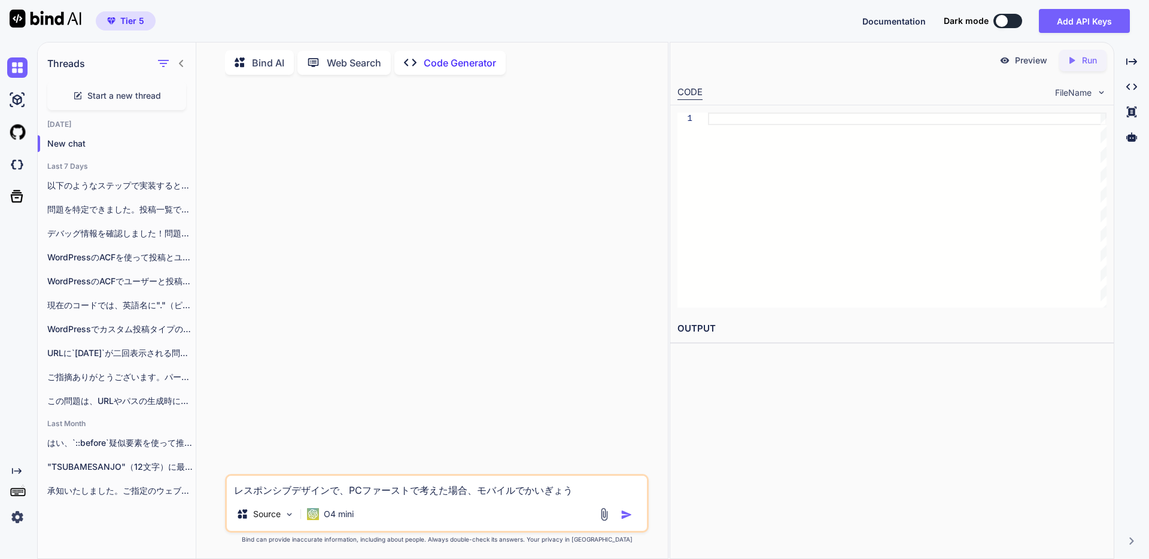
type textarea "x"
type textarea "レスポンシブデザインで、PCファーストで考えた場合、モバイルで改行ｓ"
type textarea "x"
type textarea "レスポンシブデザインで、PCファーストで考えた場合、モバイルで改行さ"
type textarea "x"
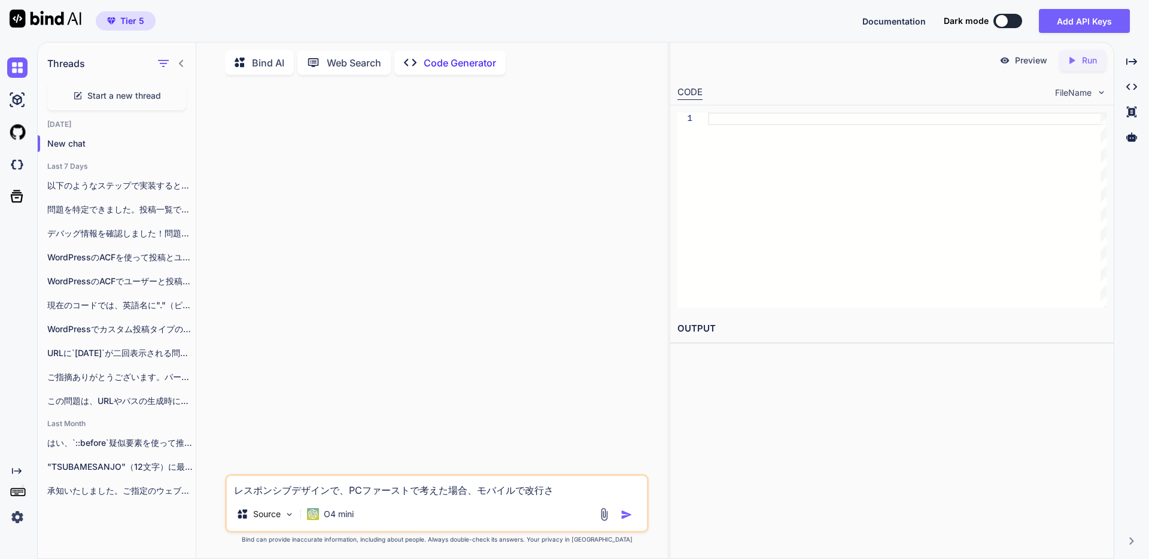
type textarea "レスポンシブデザインで、PCファーストで考えた場合、モバイルで改行さｓ"
type textarea "x"
type textarea "レスポンシブデザインで、PCファーストで考えた場合、モバイルで改行させ"
type textarea "x"
type textarea "レスポンシブデザインで、PCファーストで考えた場合、モバイルで改行させｔ"
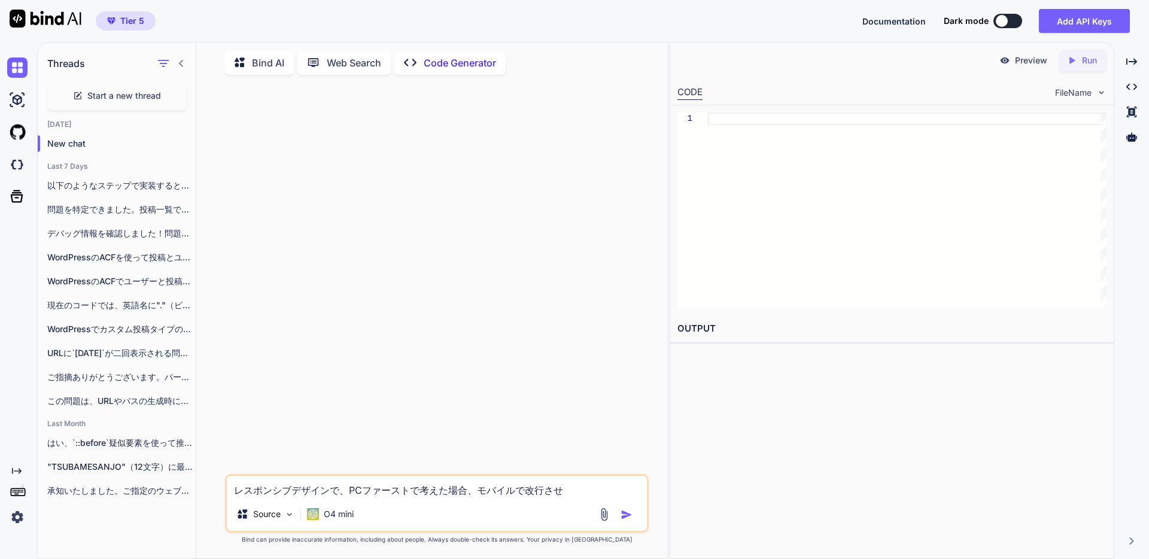
type textarea "x"
type textarea "レスポンシブデザインで、PCファーストで考えた場合、モバイルで改行させた"
type textarea "x"
type textarea "レスポンシブデザインで、PCファーストで考えた場合、モバイルで改行させたい"
type textarea "x"
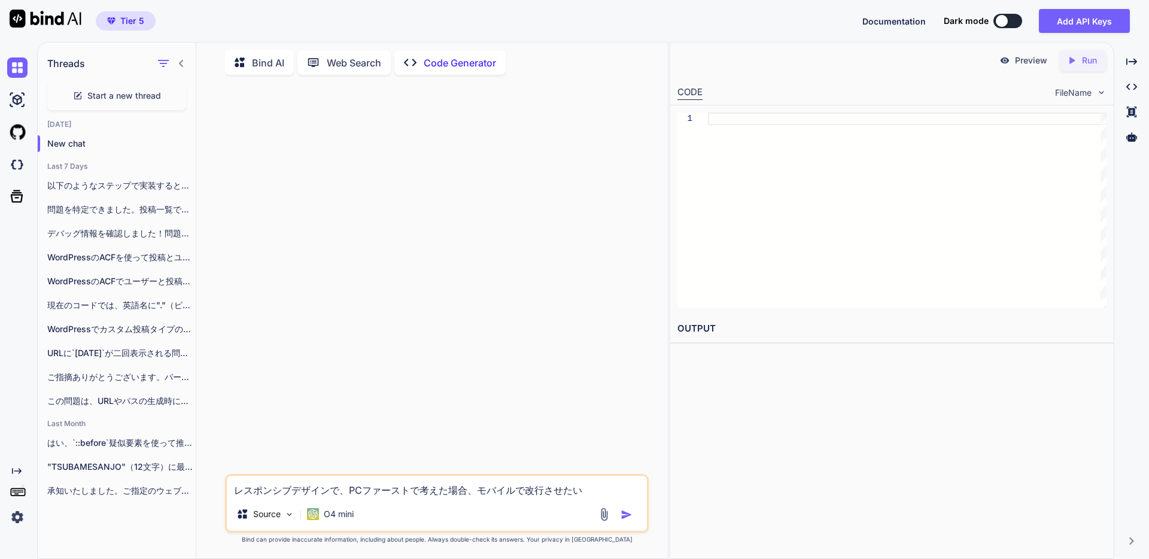
type textarea "レスポンシブデザインで、PCファーストで考えた場合、モバイルで改行させた"
type textarea "x"
type textarea "レスポンシブデザインで、PCファーストで考えた場合、モバイルで改行させ"
type textarea "x"
type textarea "レスポンシブデザインで、PCファーストで考えた場合、モバイルで改行さ"
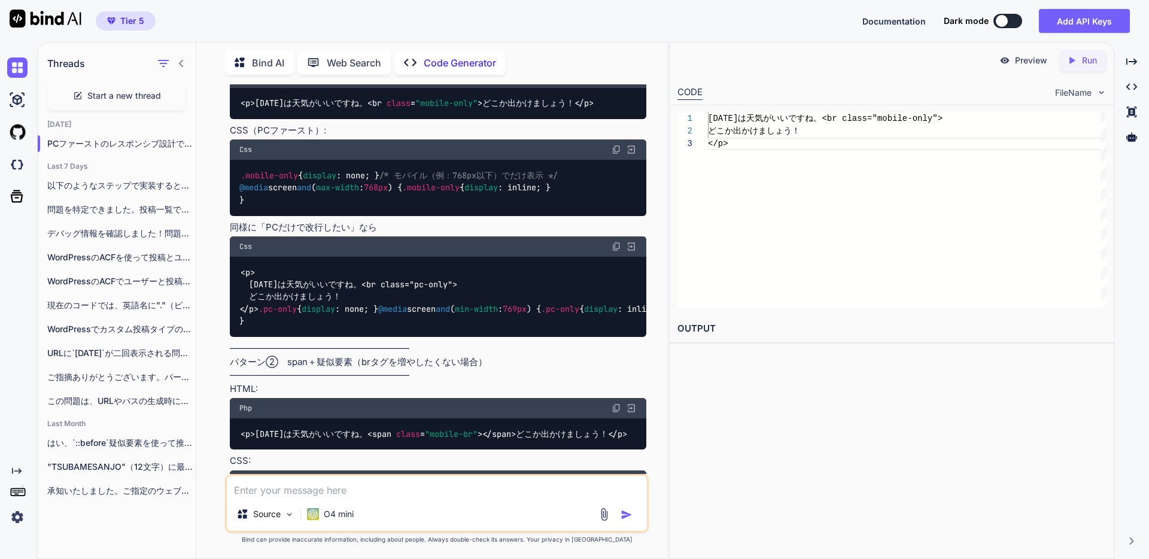
scroll to position [243, 0]
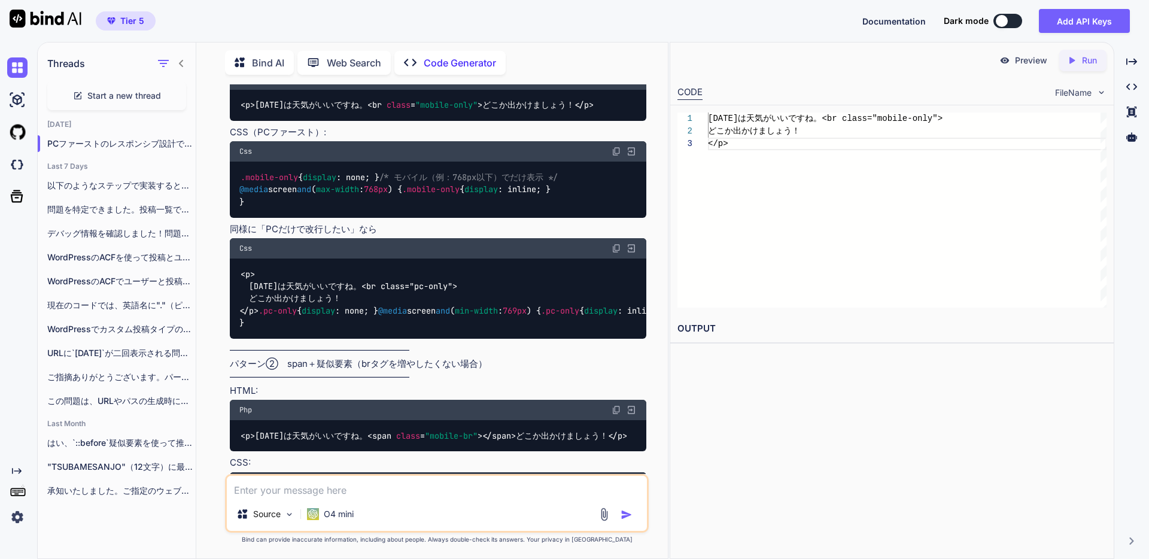
click at [464, 195] on span "display" at bounding box center [481, 189] width 34 height 11
drag, startPoint x: 416, startPoint y: 302, endPoint x: 248, endPoint y: 299, distance: 168.1
click at [248, 217] on div ".mobile-only { display : none; } /* モバイル（例：768px以下）でだけ表示 */ @media screen and (…" at bounding box center [438, 190] width 416 height 56
copy code ".mobile-only { display : inline; }"
drag, startPoint x: 396, startPoint y: 253, endPoint x: 237, endPoint y: 254, distance: 159.1
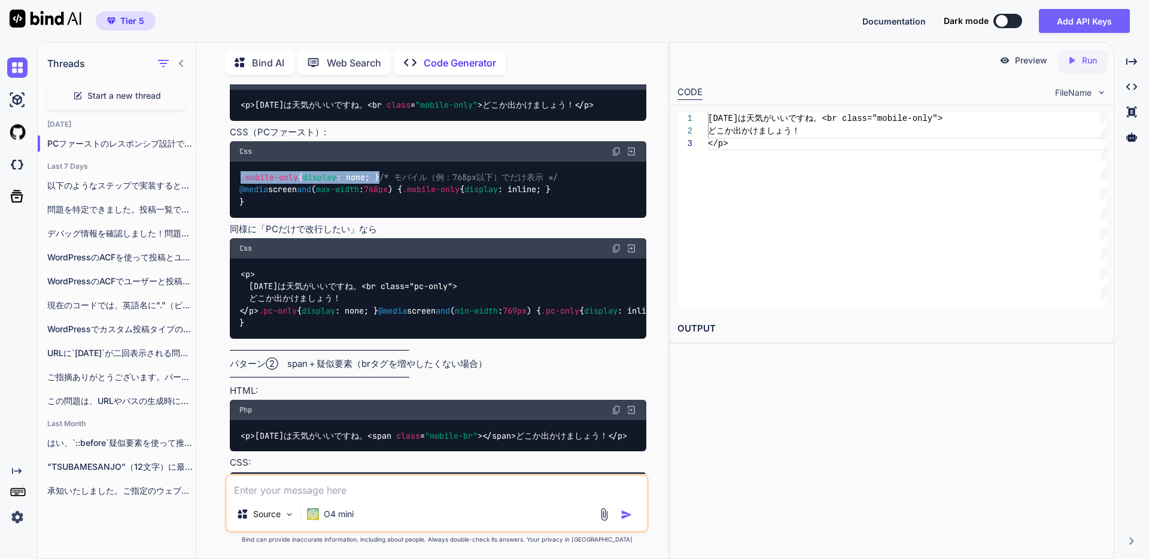
click at [237, 217] on div ".mobile-only { display : none; } /* モバイル（例：768px以下）でだけ表示 */ @media screen and (…" at bounding box center [438, 190] width 416 height 56
copy code ".mobile-only { display : none; }"
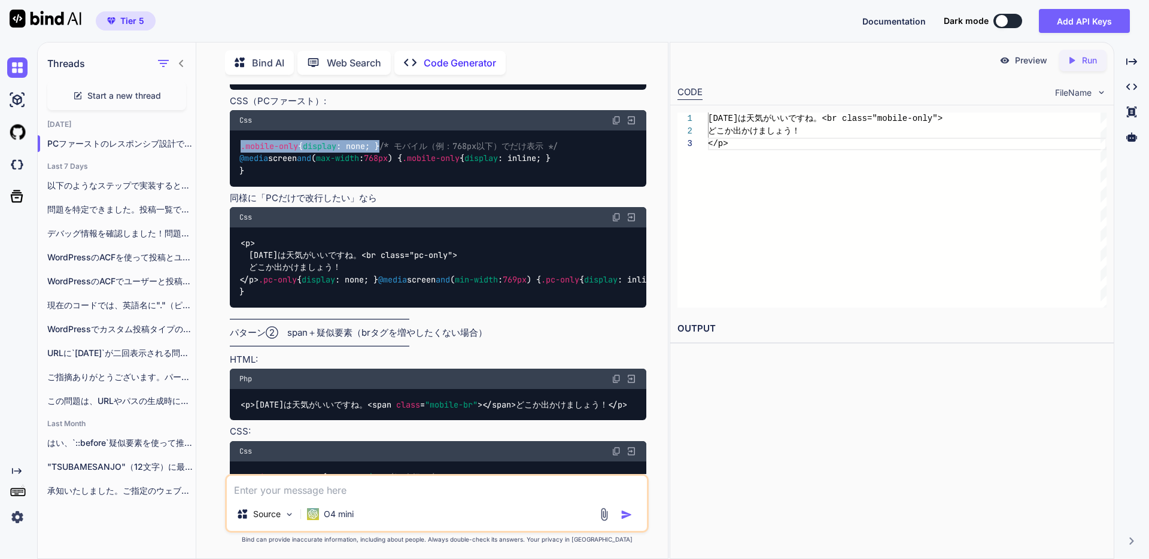
scroll to position [290, 0]
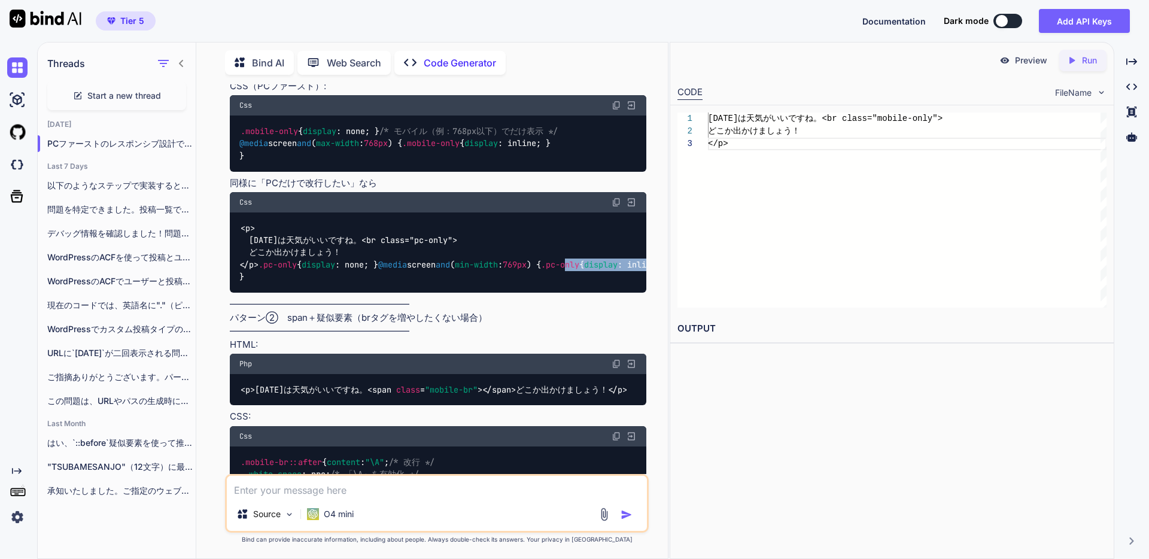
drag, startPoint x: 412, startPoint y: 426, endPoint x: 276, endPoint y: 426, distance: 135.8
click at [276, 293] on div "< p > [DATE]は天気がいいですね。<br class="pc-only"> どこか出かけましょう！ </ p > .pc-only { displa…" at bounding box center [438, 252] width 416 height 80
drag, startPoint x: 425, startPoint y: 254, endPoint x: 249, endPoint y: 258, distance: 175.9
click at [249, 171] on div ".mobile-only { display : none; } /* モバイル（例：768px以下）でだけ表示 */ @media screen and (…" at bounding box center [438, 143] width 416 height 56
copy code ".mobile-only { display : inline; }"
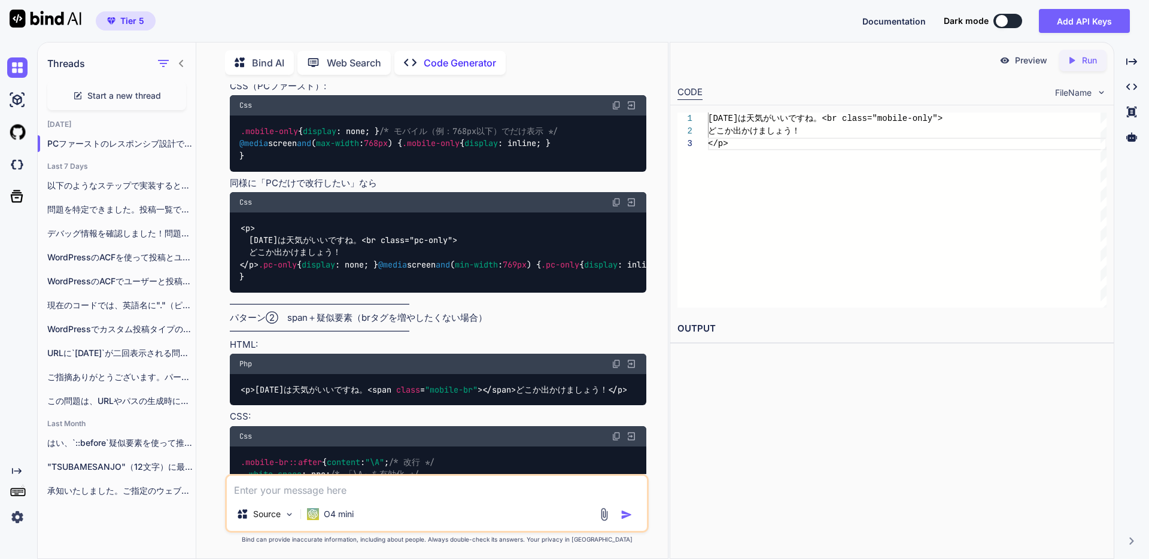
drag, startPoint x: 446, startPoint y: 264, endPoint x: 439, endPoint y: 262, distance: 7.0
click at [446, 171] on div ".mobile-only { display : none; } /* モバイル（例：768px以下）でだけ表示 */ @media screen and (…" at bounding box center [438, 143] width 416 height 56
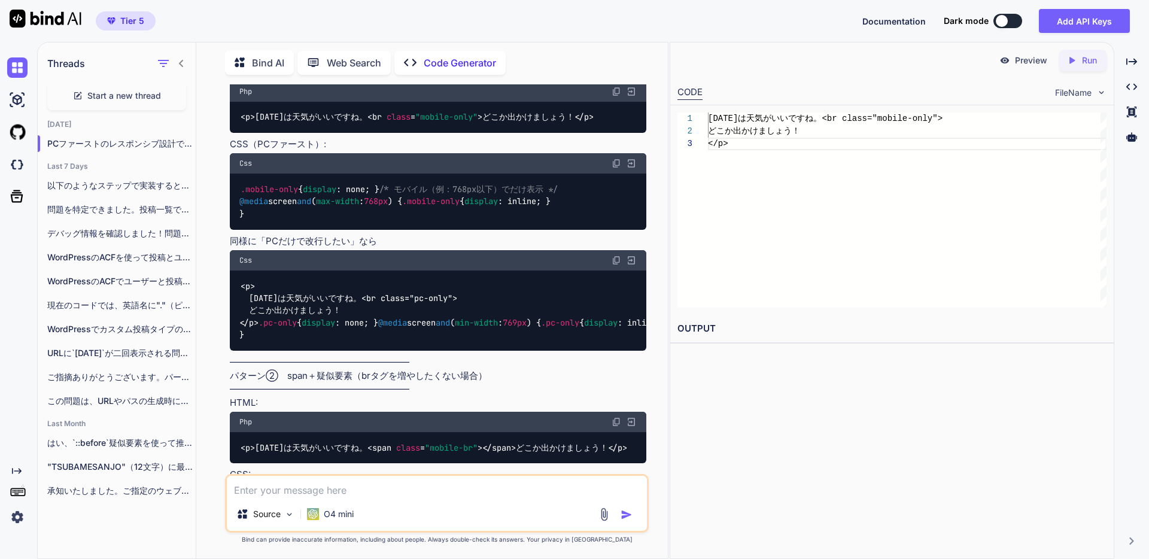
scroll to position [230, 0]
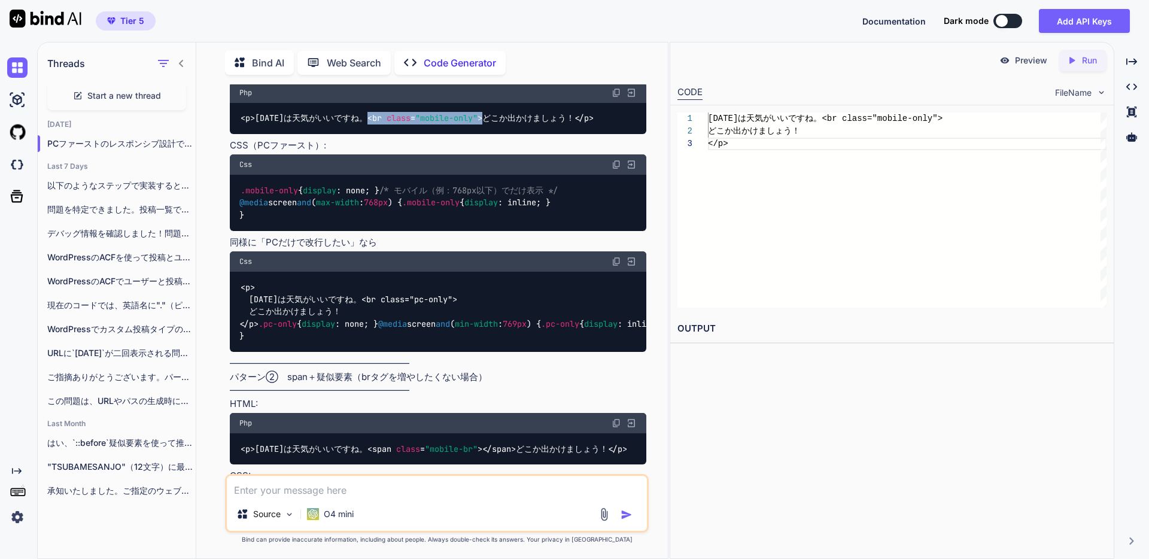
drag, startPoint x: 348, startPoint y: 169, endPoint x: 468, endPoint y: 166, distance: 120.9
click at [468, 134] on div "< p > [DATE]は天気がいいですね。 < br class = "mobile-only" > どこか出かけましょう！ </ p >" at bounding box center [438, 118] width 416 height 31
copy span "< br class = "mobile-only" >"
click at [16, 95] on img at bounding box center [17, 100] width 20 height 20
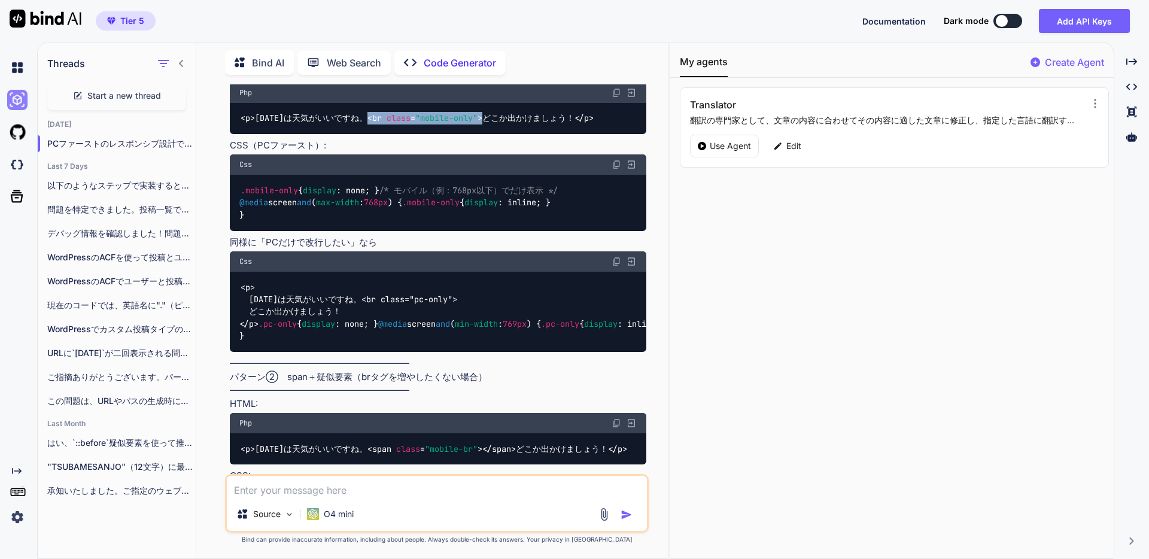
click at [24, 106] on img at bounding box center [17, 100] width 20 height 20
click at [23, 71] on img at bounding box center [17, 67] width 20 height 20
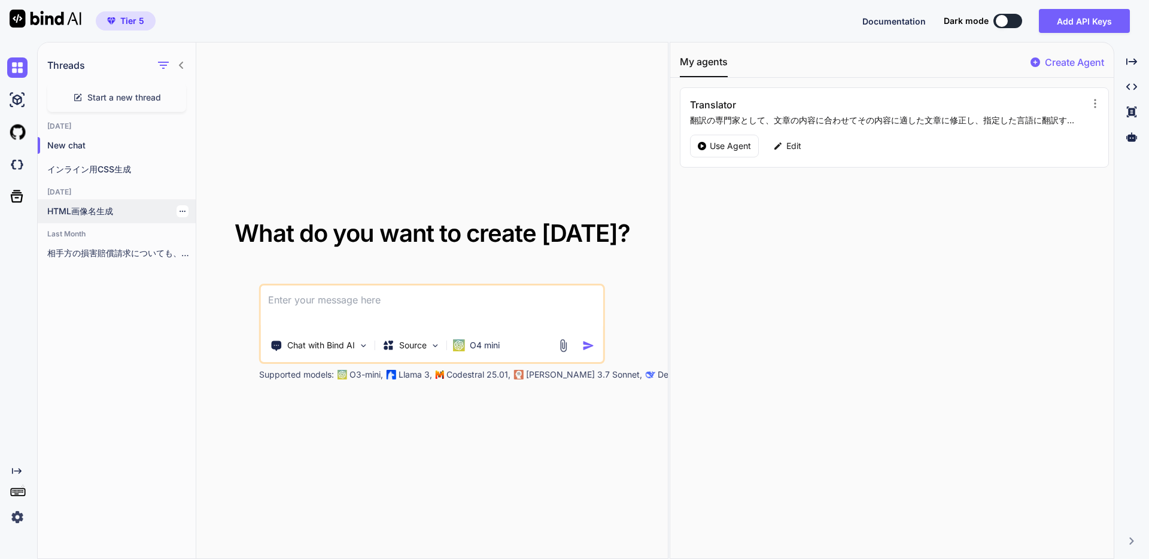
click at [133, 206] on p "HTML画像名生成" at bounding box center [121, 211] width 148 height 12
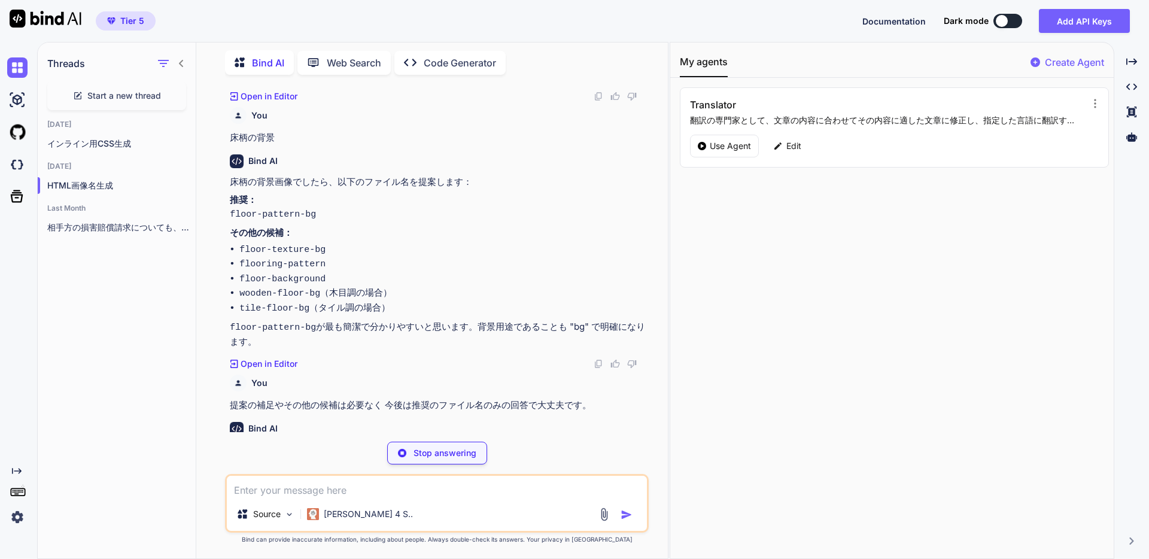
scroll to position [997, 0]
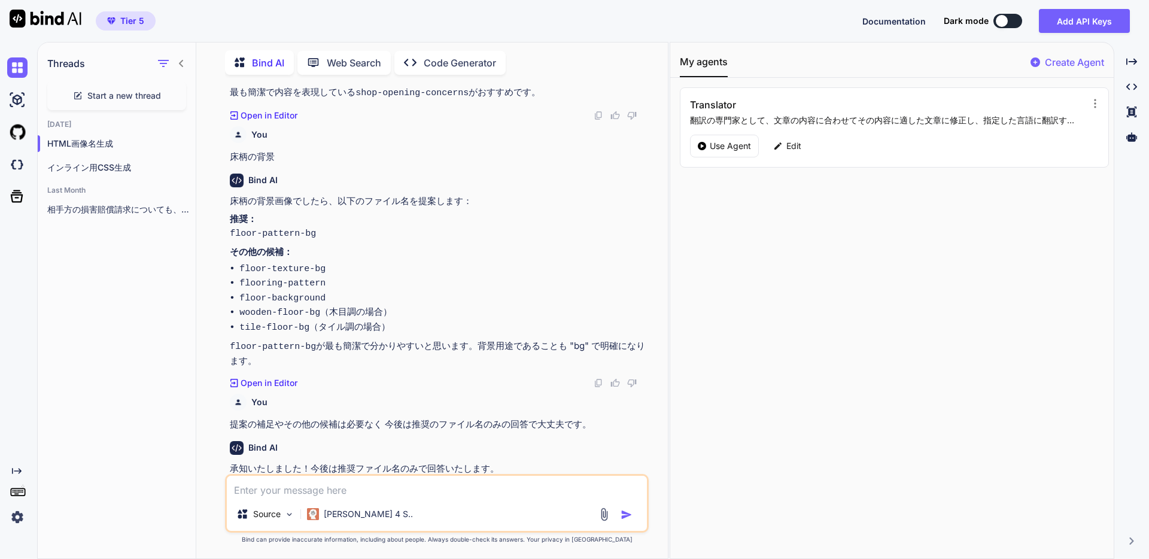
click at [361, 483] on textarea at bounding box center [437, 487] width 420 height 22
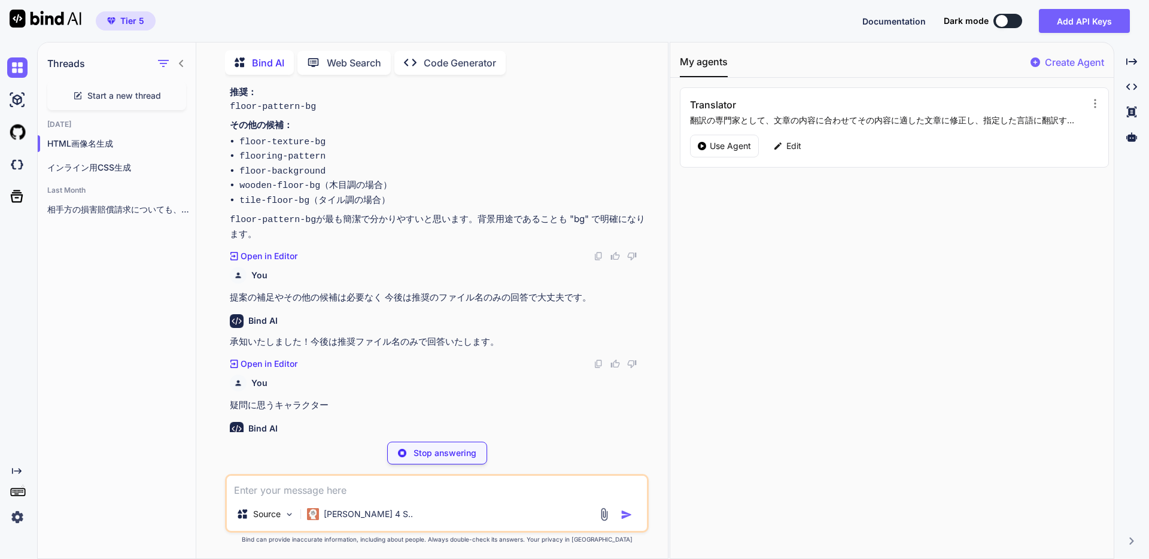
scroll to position [1104, 0]
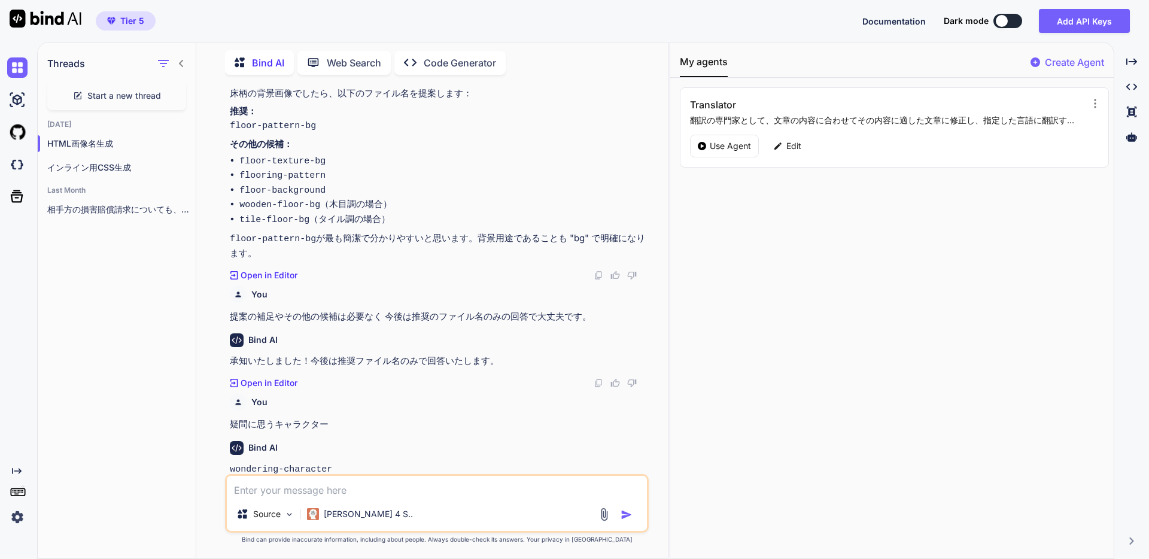
click at [306, 464] on code "wondering-character" at bounding box center [281, 469] width 102 height 10
copy div "wondering-character Created with [PERSON_NAME]."
click at [463, 489] on textarea at bounding box center [437, 487] width 420 height 22
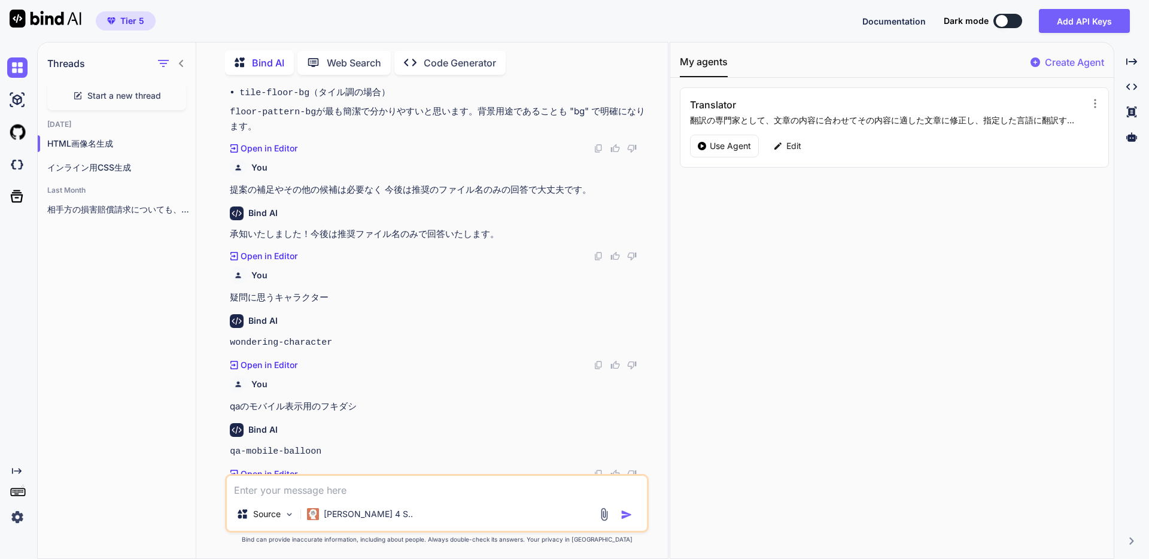
scroll to position [1212, 0]
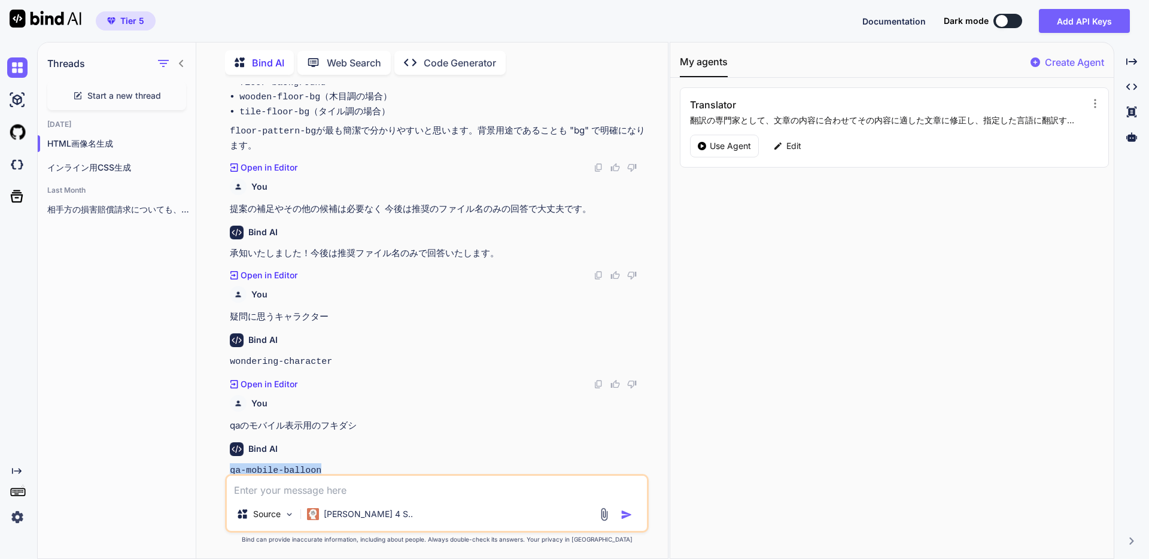
drag, startPoint x: 327, startPoint y: 444, endPoint x: 231, endPoint y: 446, distance: 96.3
click at [231, 463] on p "qa-mobile-balloon" at bounding box center [438, 470] width 416 height 15
copy code "qa-mobile-balloon"
